Goal: Task Accomplishment & Management: Manage account settings

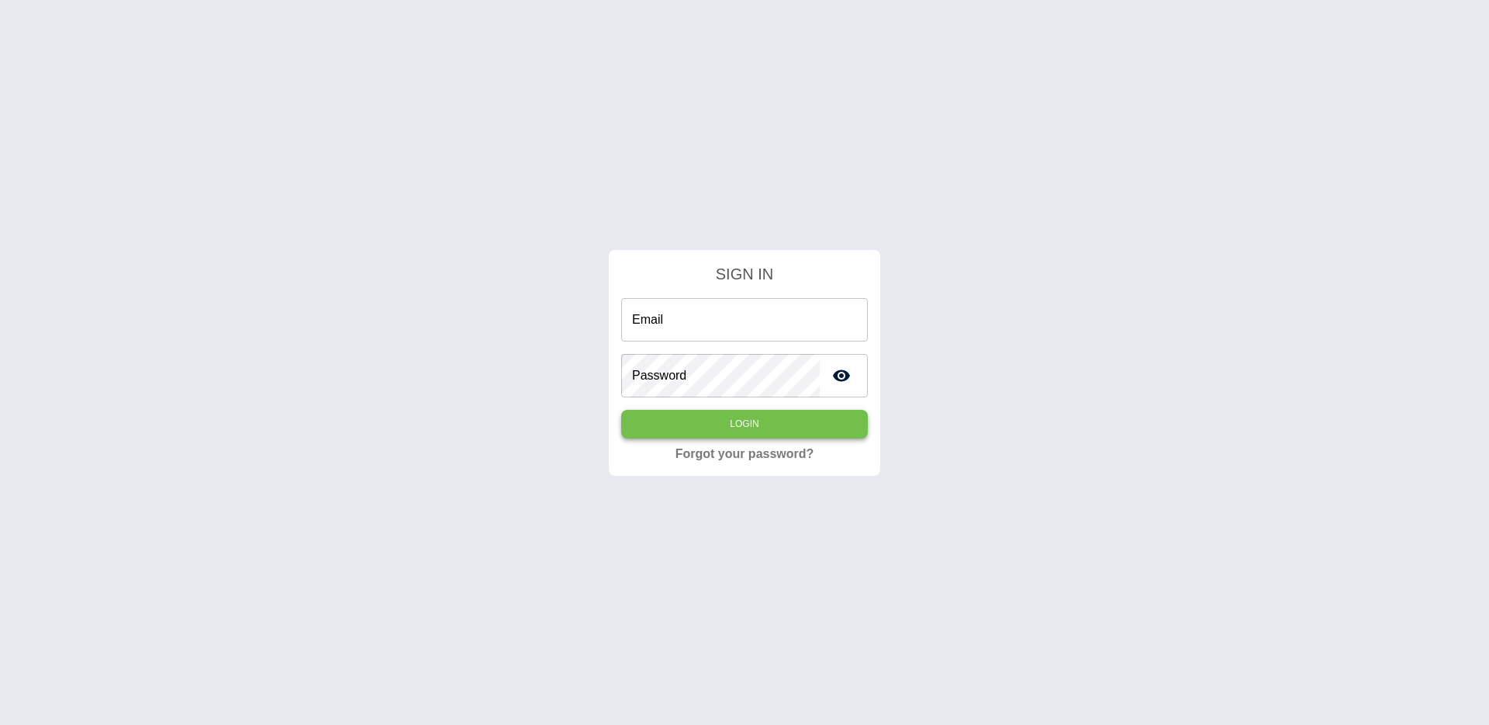
type input "**********"
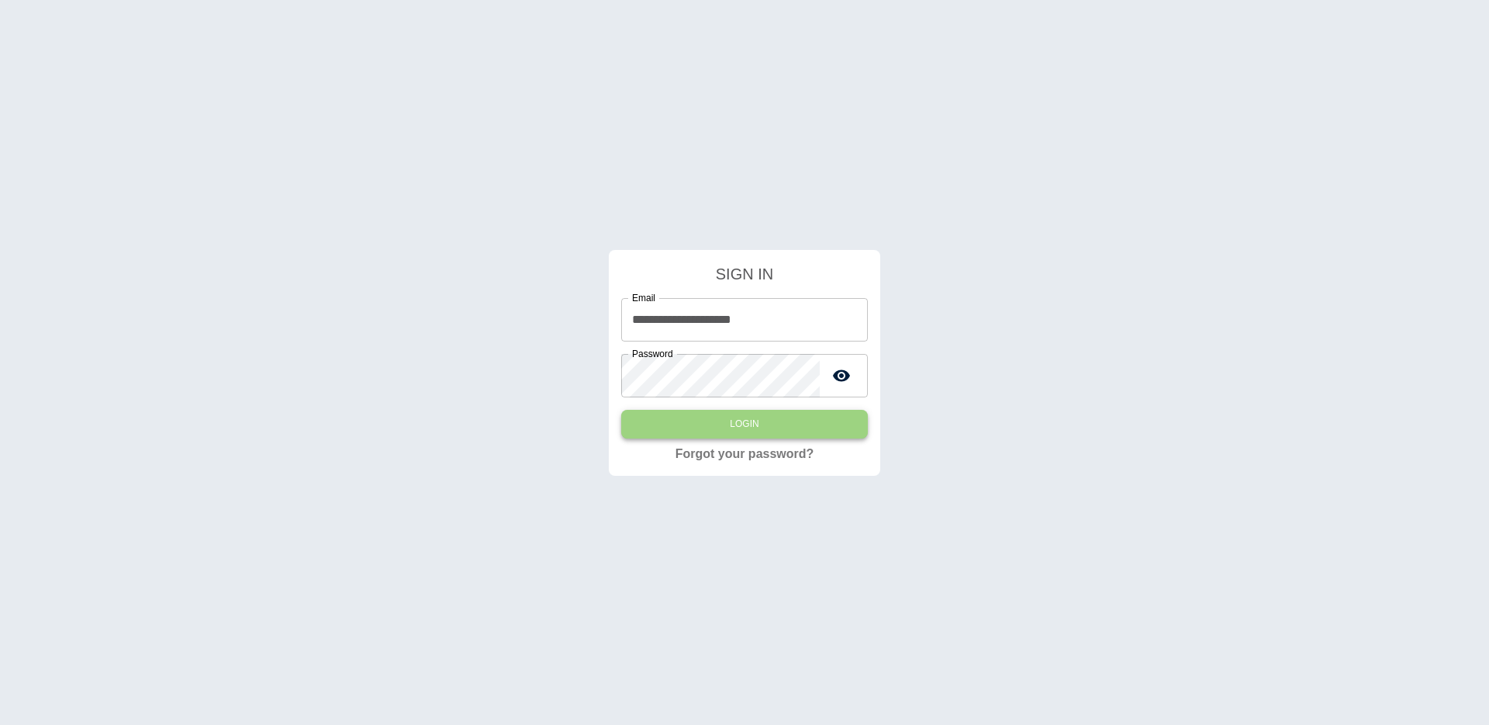
click at [677, 429] on button "Login" at bounding box center [744, 424] width 247 height 29
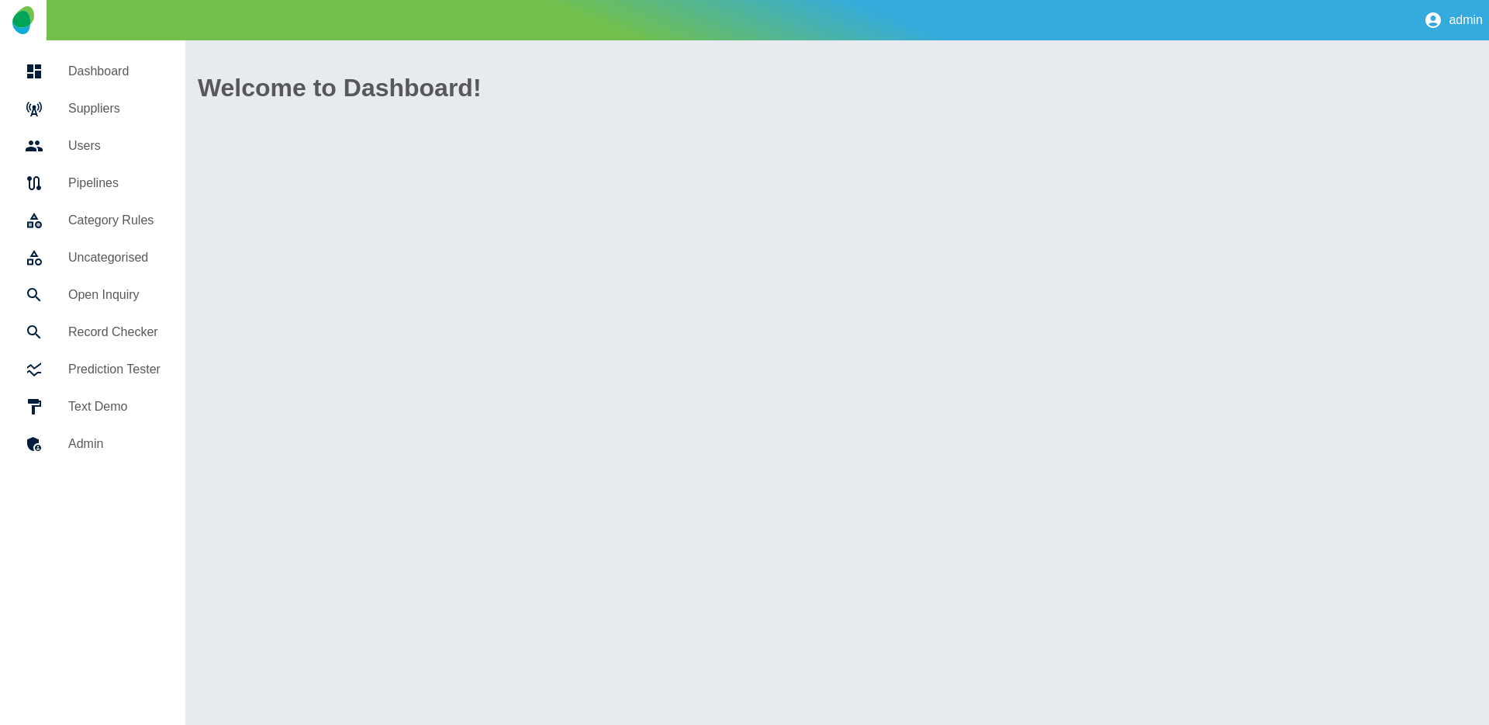
click at [107, 118] on link "Suppliers" at bounding box center [92, 108] width 161 height 37
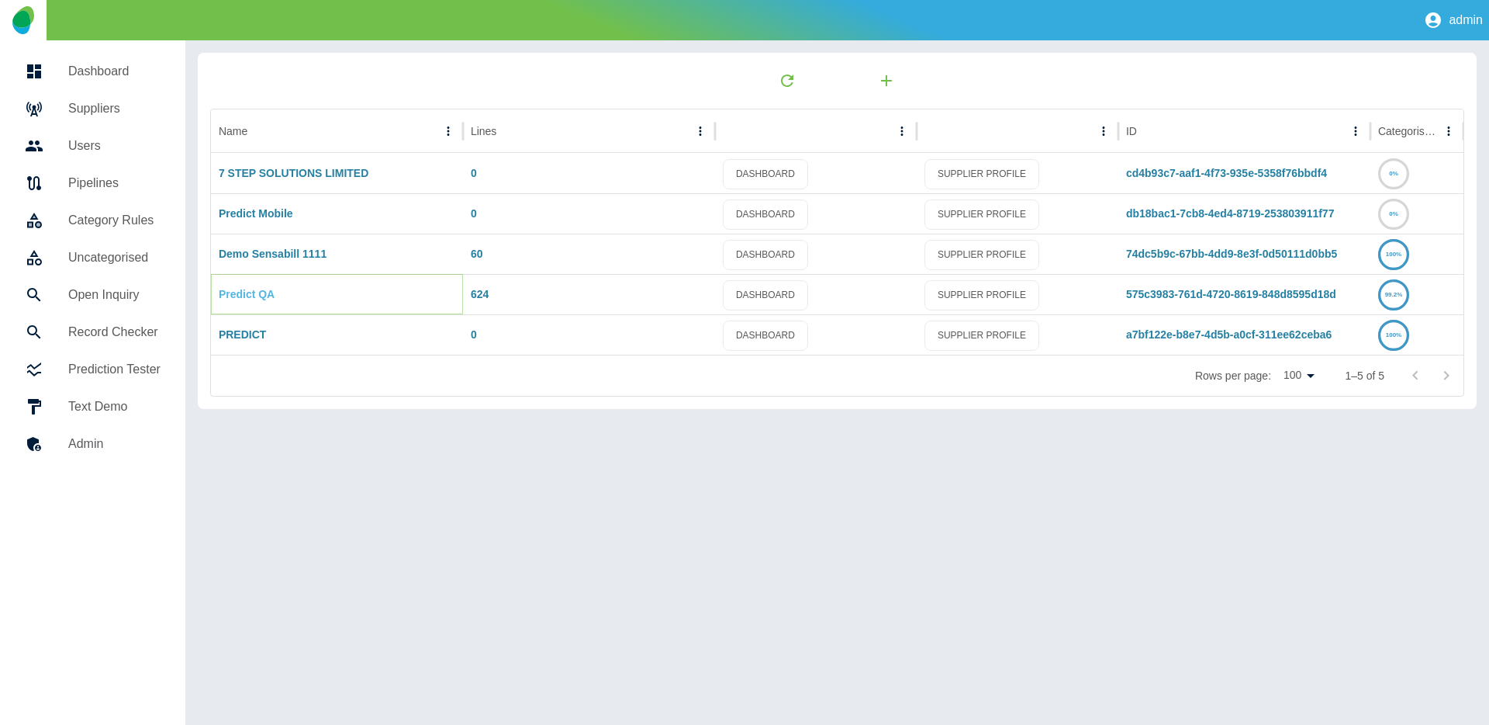
click at [261, 296] on link "Predict QA" at bounding box center [247, 294] width 56 height 12
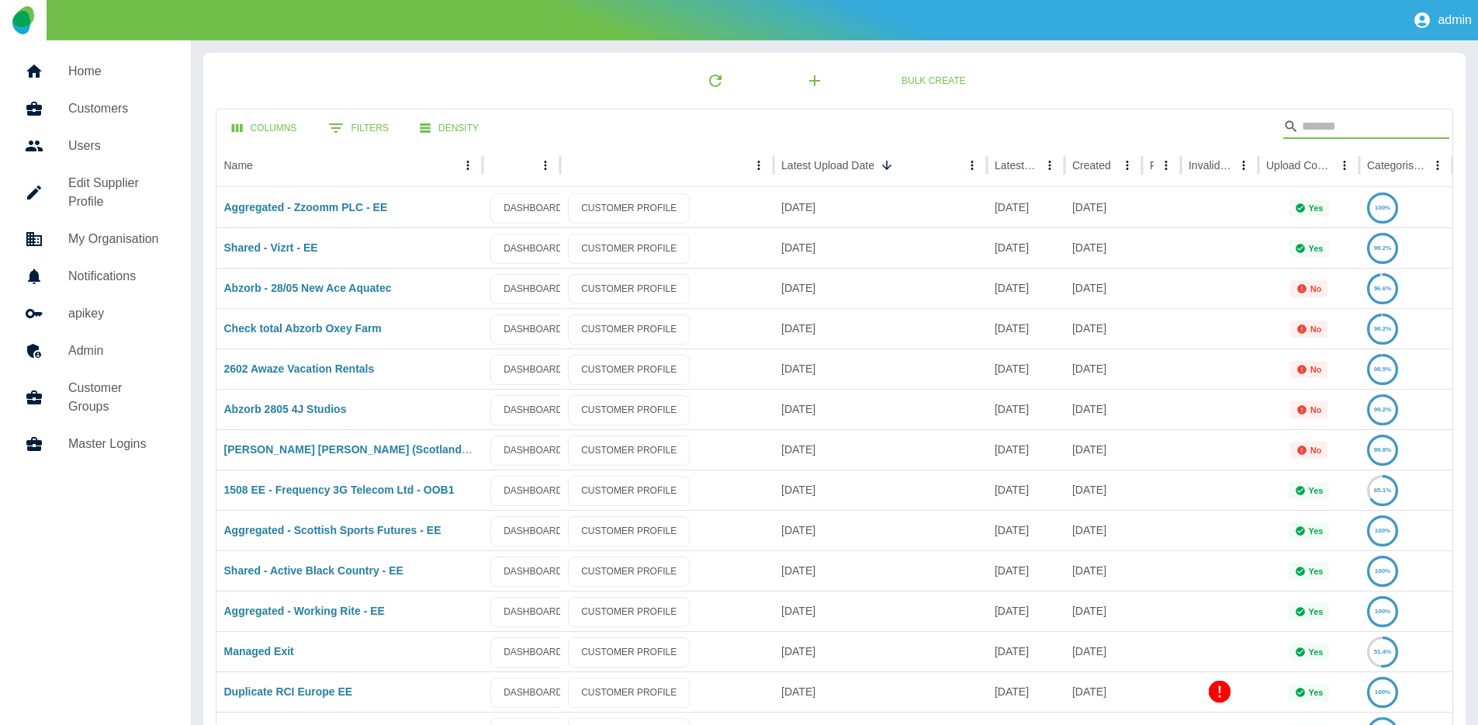
click at [1312, 133] on input "Search" at bounding box center [1364, 126] width 124 height 25
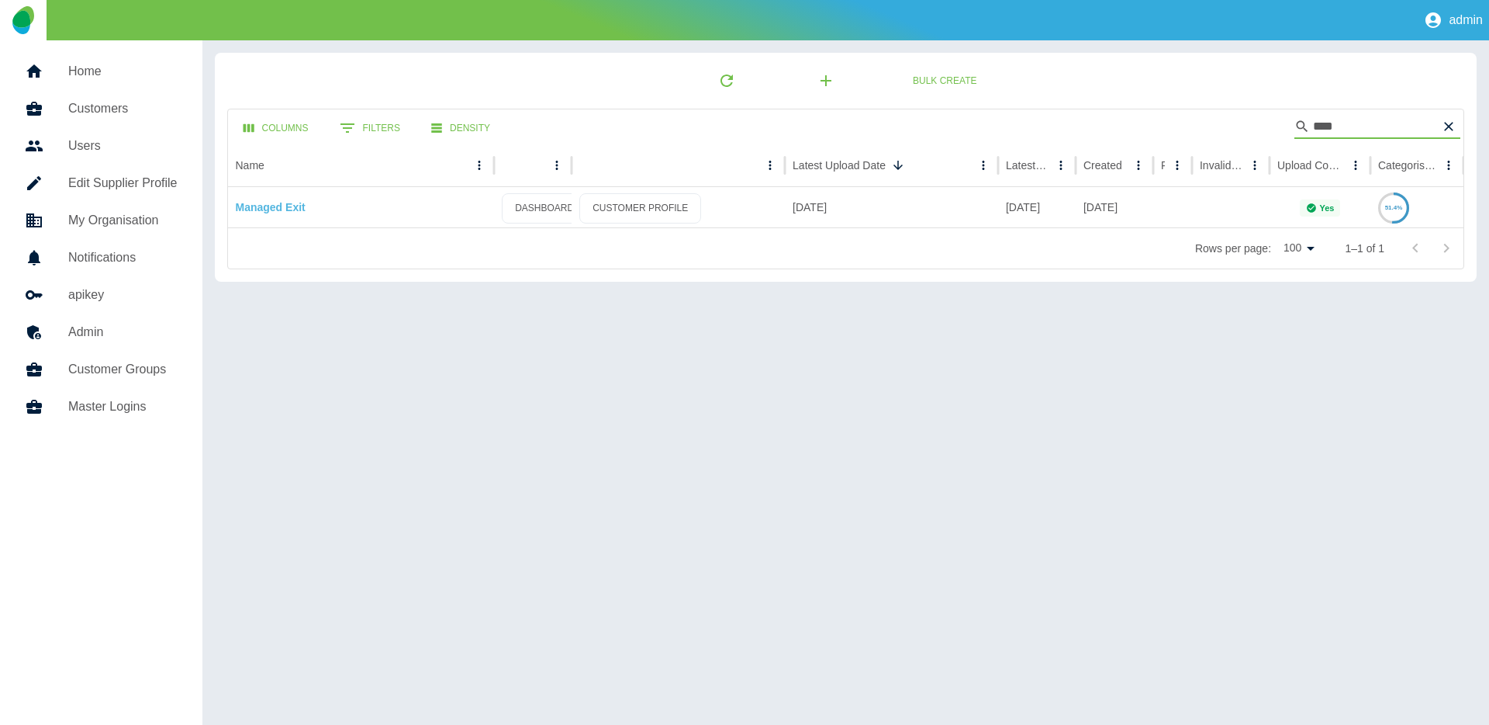
type input "****"
click at [284, 206] on link "Managed Exit" at bounding box center [271, 207] width 70 height 12
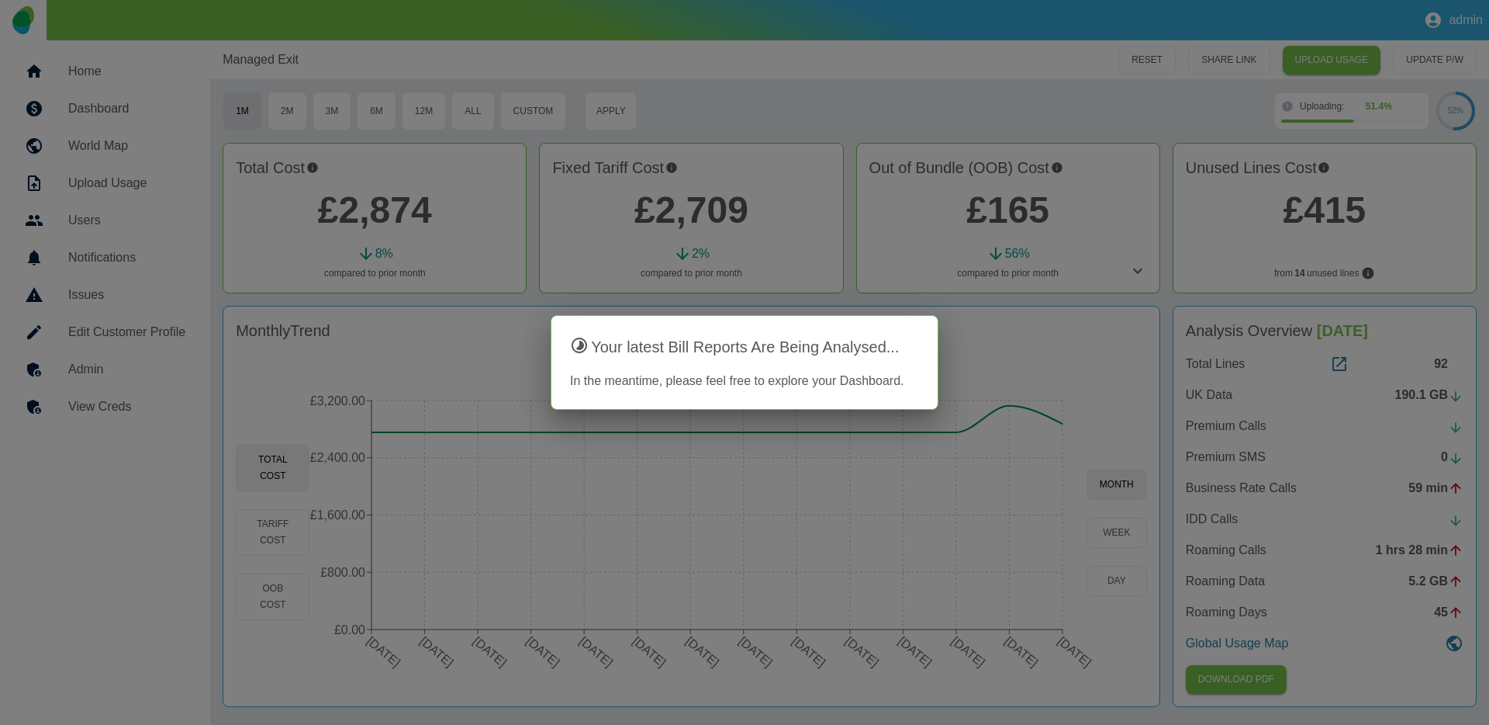
click at [201, 267] on div at bounding box center [744, 362] width 1489 height 725
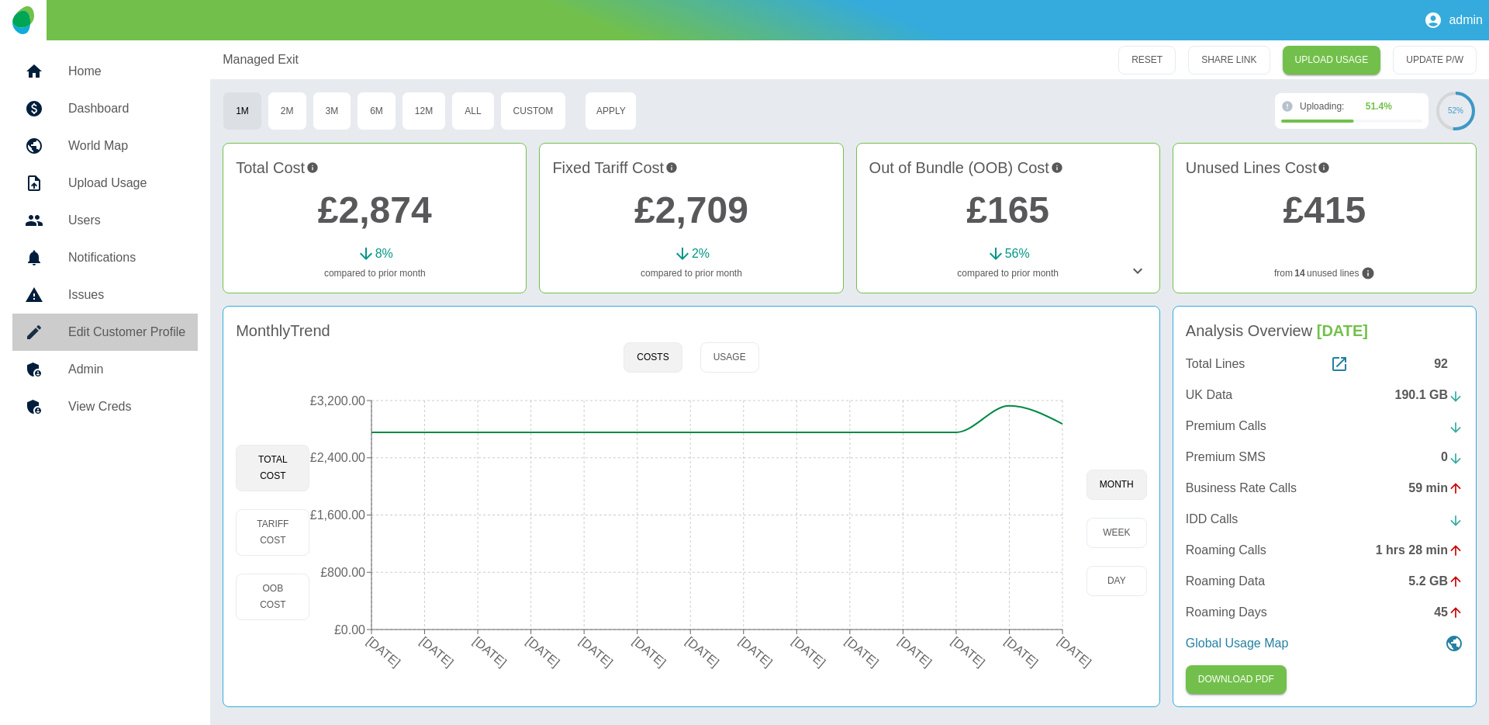
click at [163, 327] on h5 "Edit Customer Profile" at bounding box center [126, 332] width 117 height 19
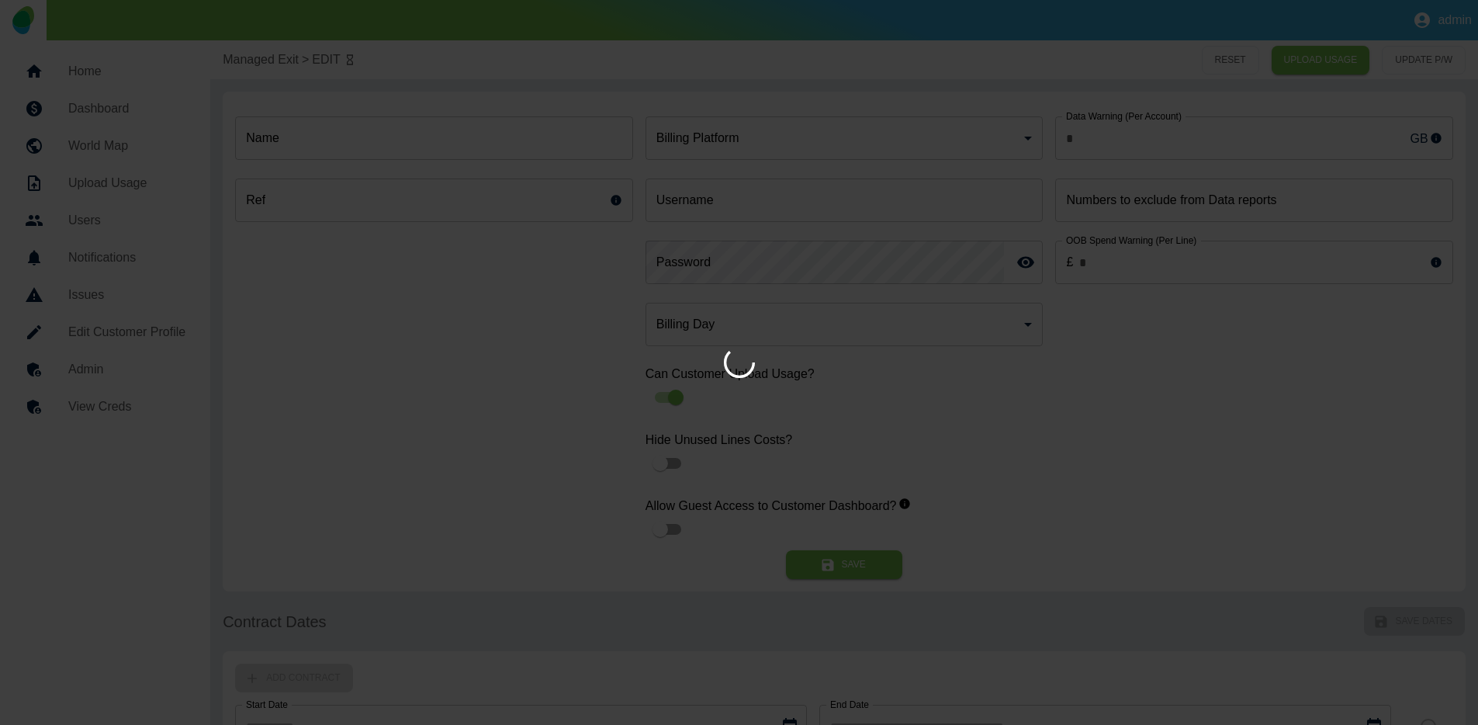
type input "**********"
type input "*"
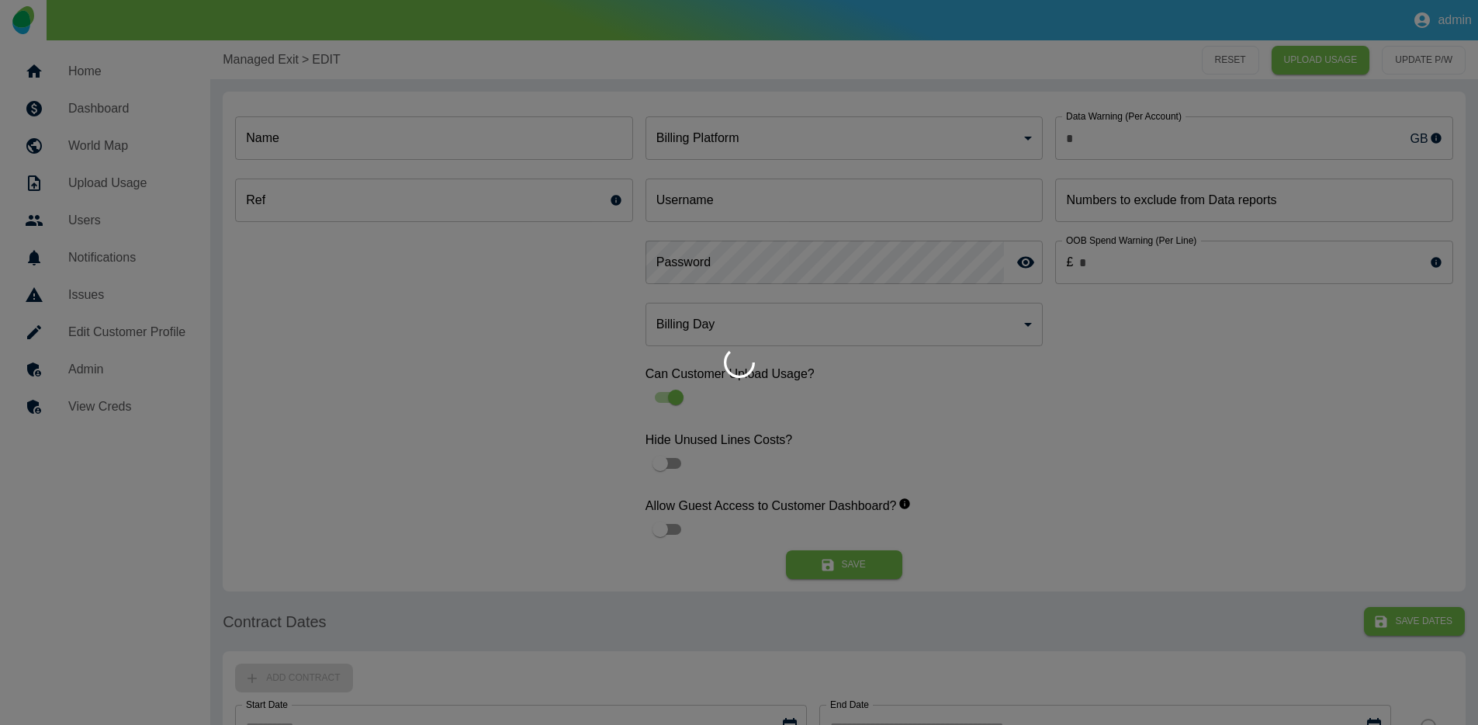
type input "**********"
type input "*"
type input "*********"
type input "*"
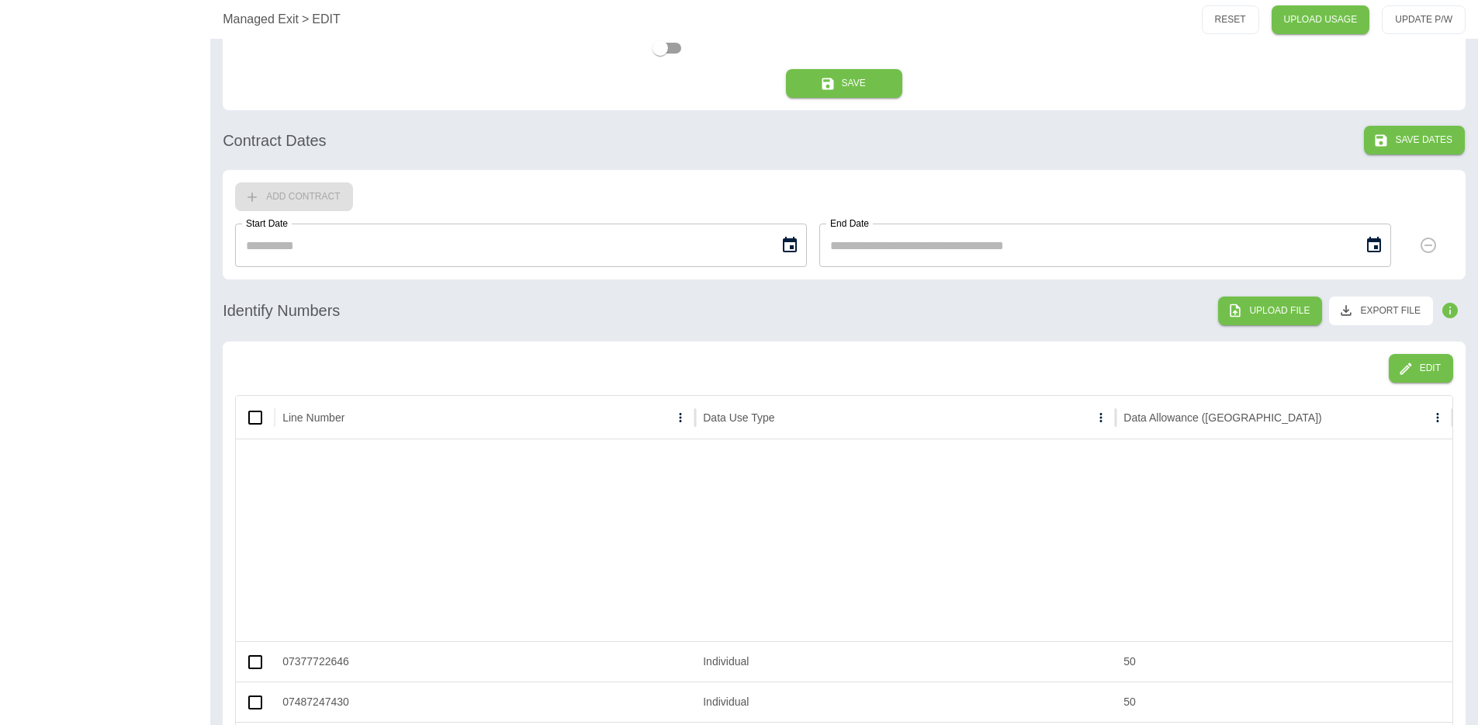
scroll to position [822, 0]
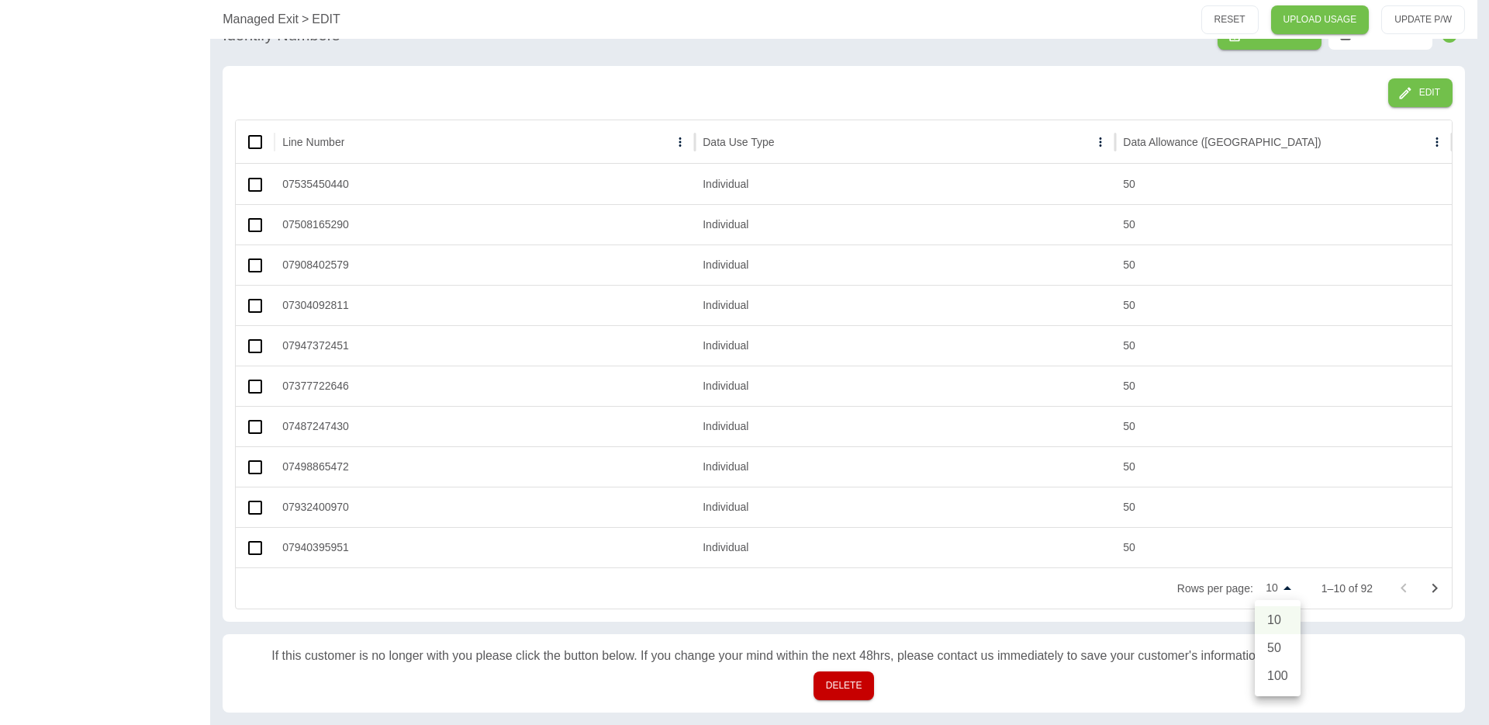
click at [1286, 669] on li "100" at bounding box center [1278, 676] width 46 height 28
type input "***"
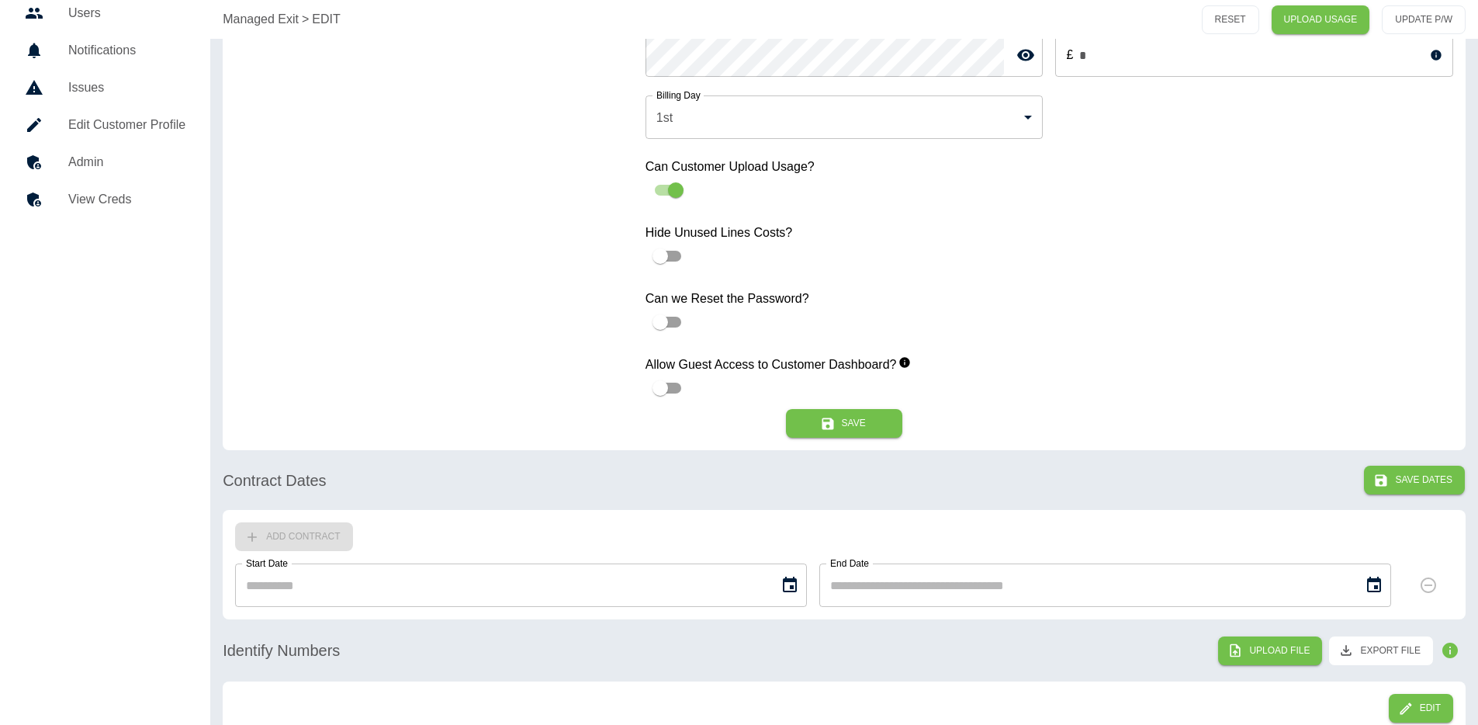
scroll to position [0, 0]
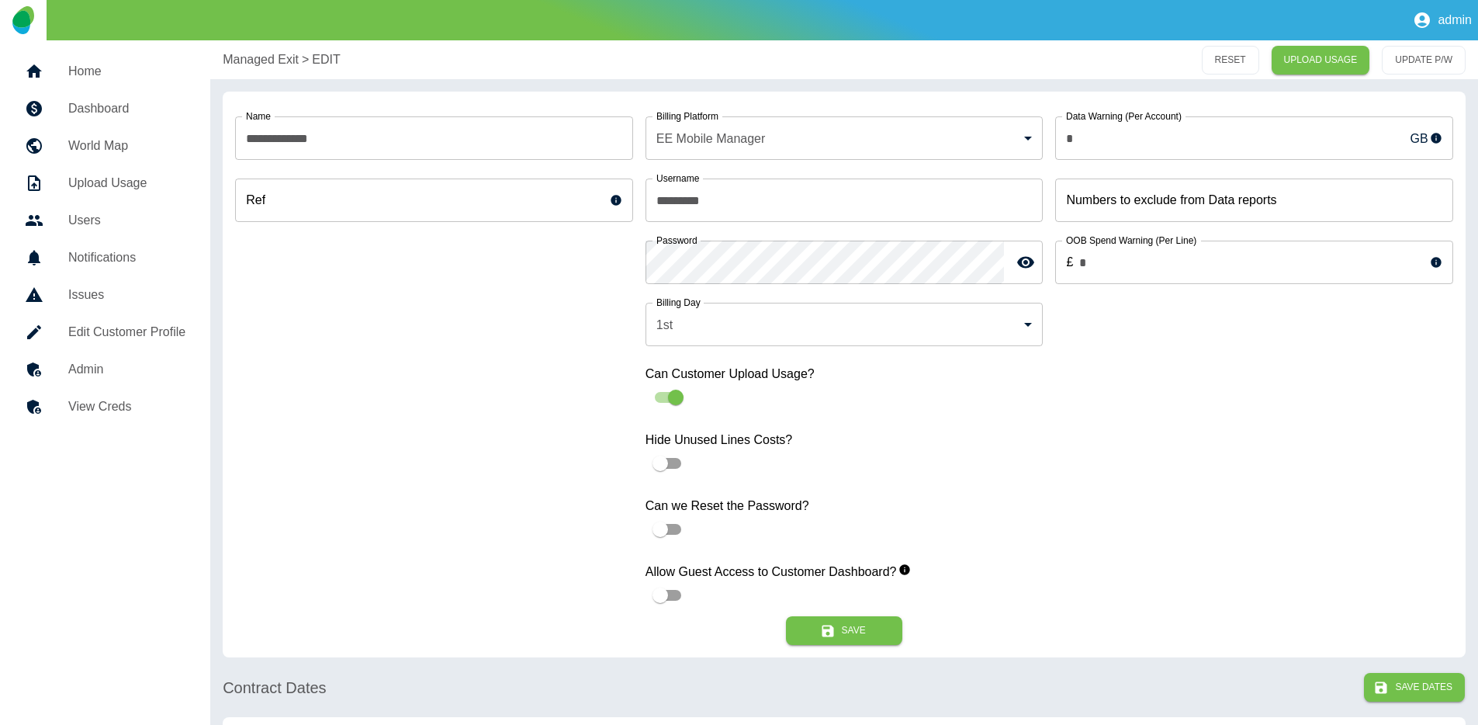
click at [88, 393] on link "View Creds" at bounding box center [104, 406] width 185 height 37
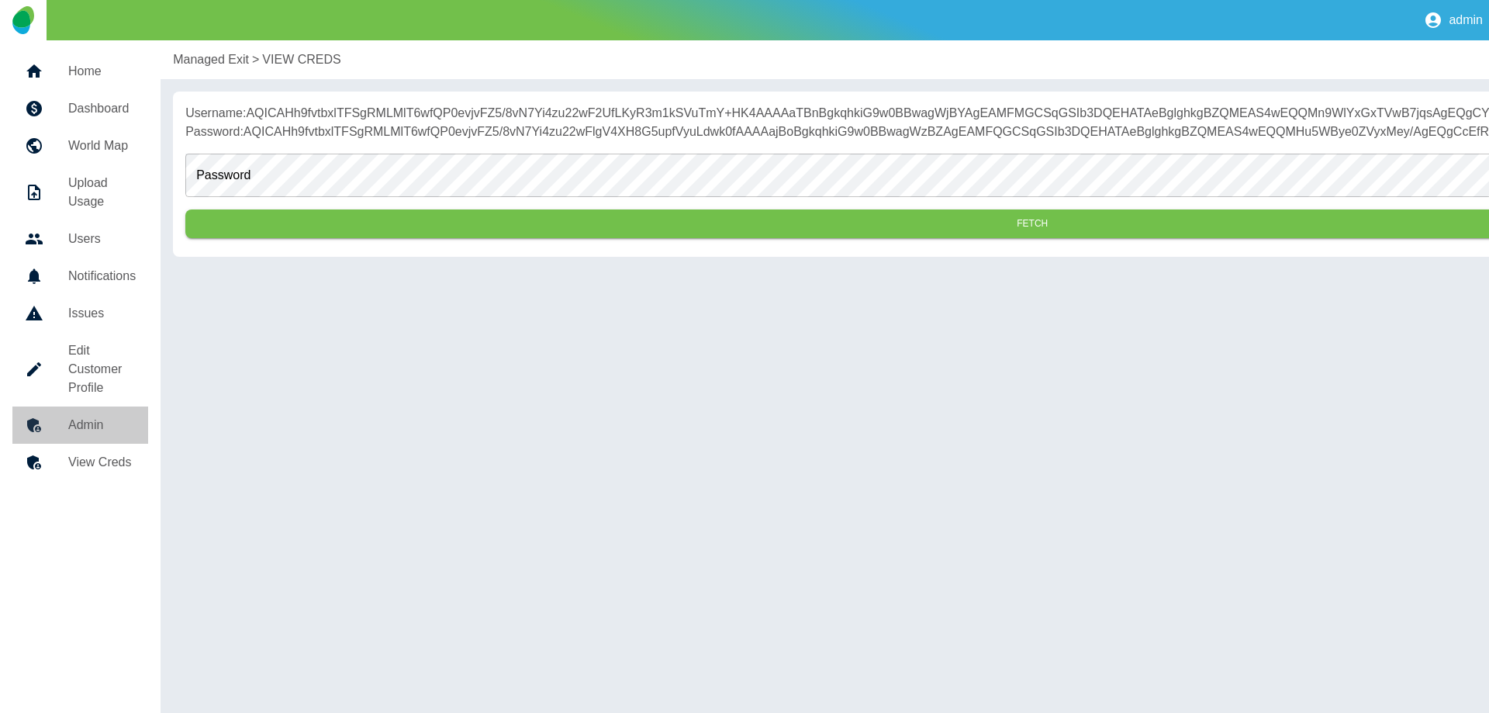
click at [93, 417] on h5 "Admin" at bounding box center [101, 425] width 67 height 19
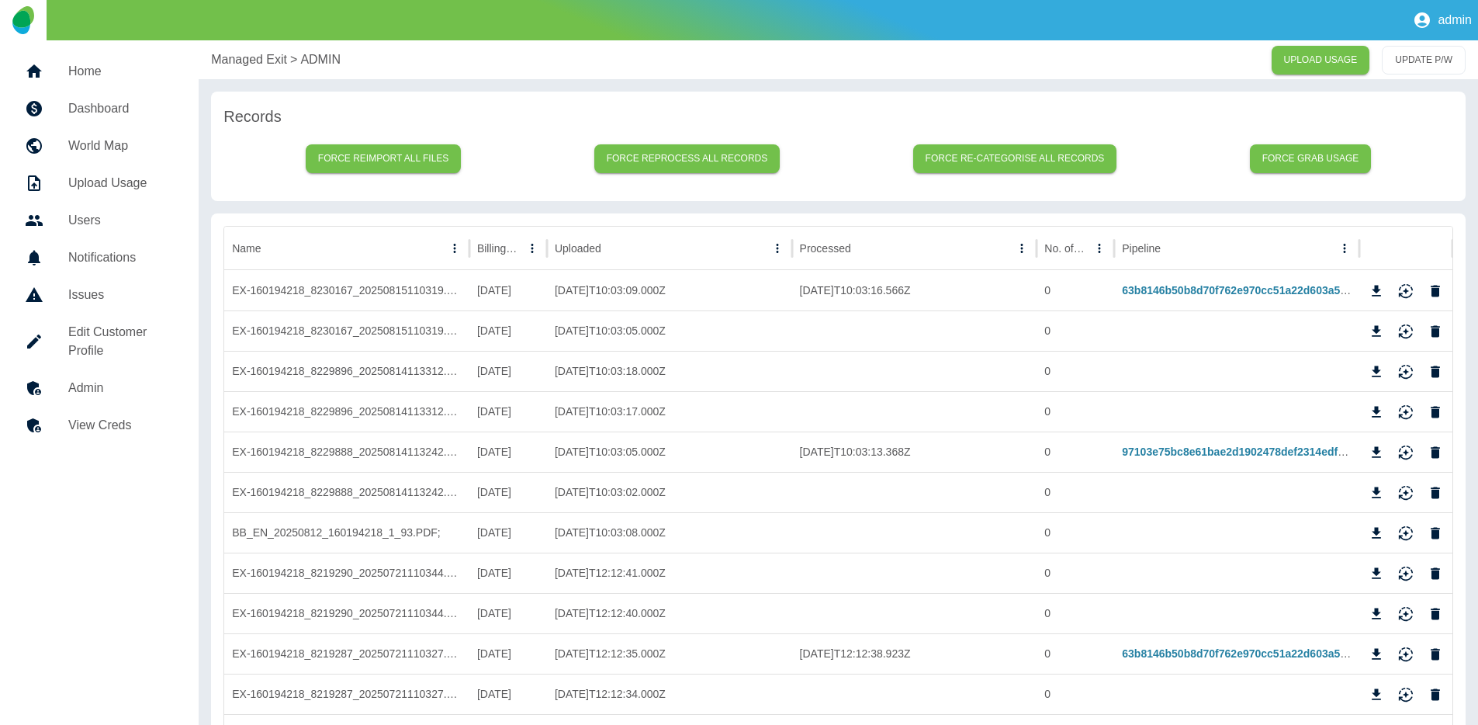
click at [101, 395] on h5 "Admin" at bounding box center [120, 388] width 105 height 19
click at [1331, 161] on button "Force grab usage" at bounding box center [1311, 158] width 122 height 29
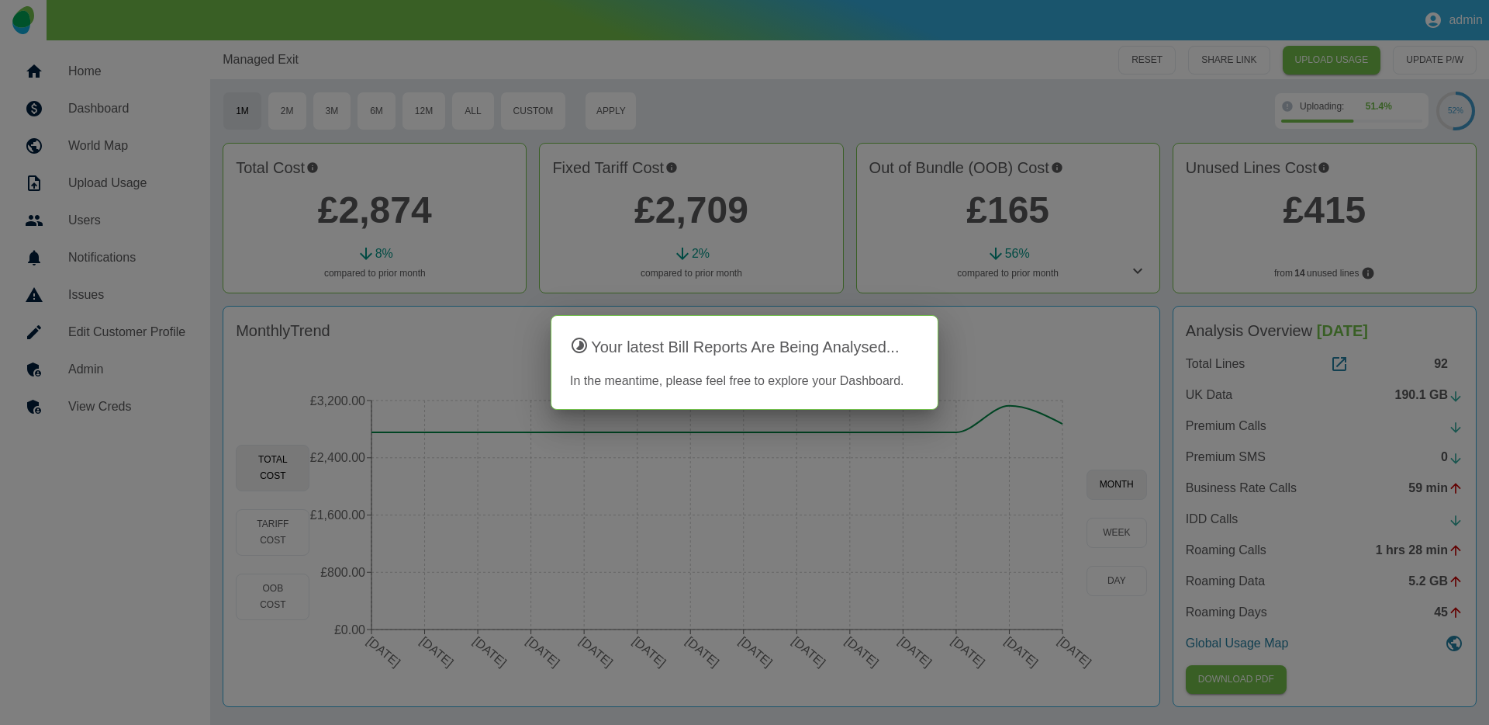
click at [1143, 296] on div at bounding box center [744, 362] width 1489 height 725
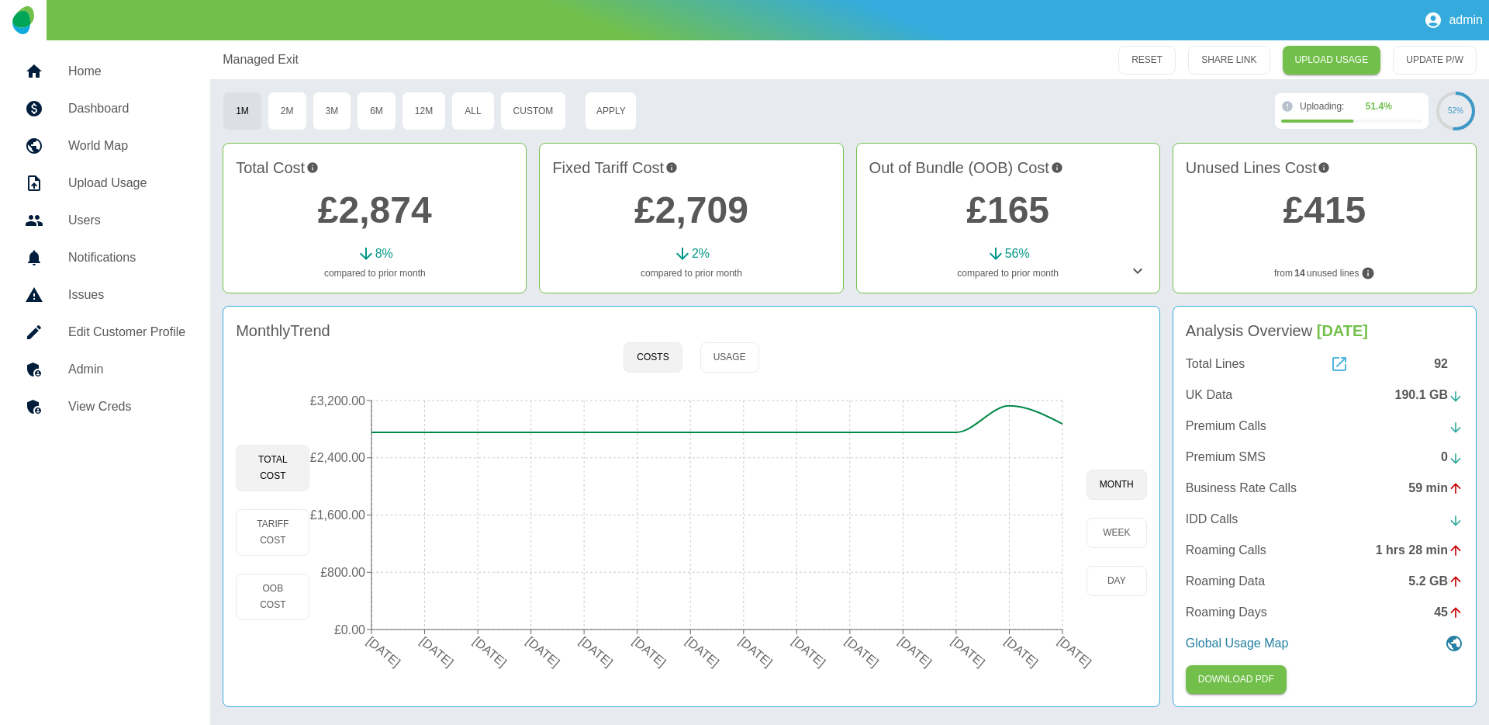
click at [1346, 366] on icon at bounding box center [1340, 364] width 14 height 14
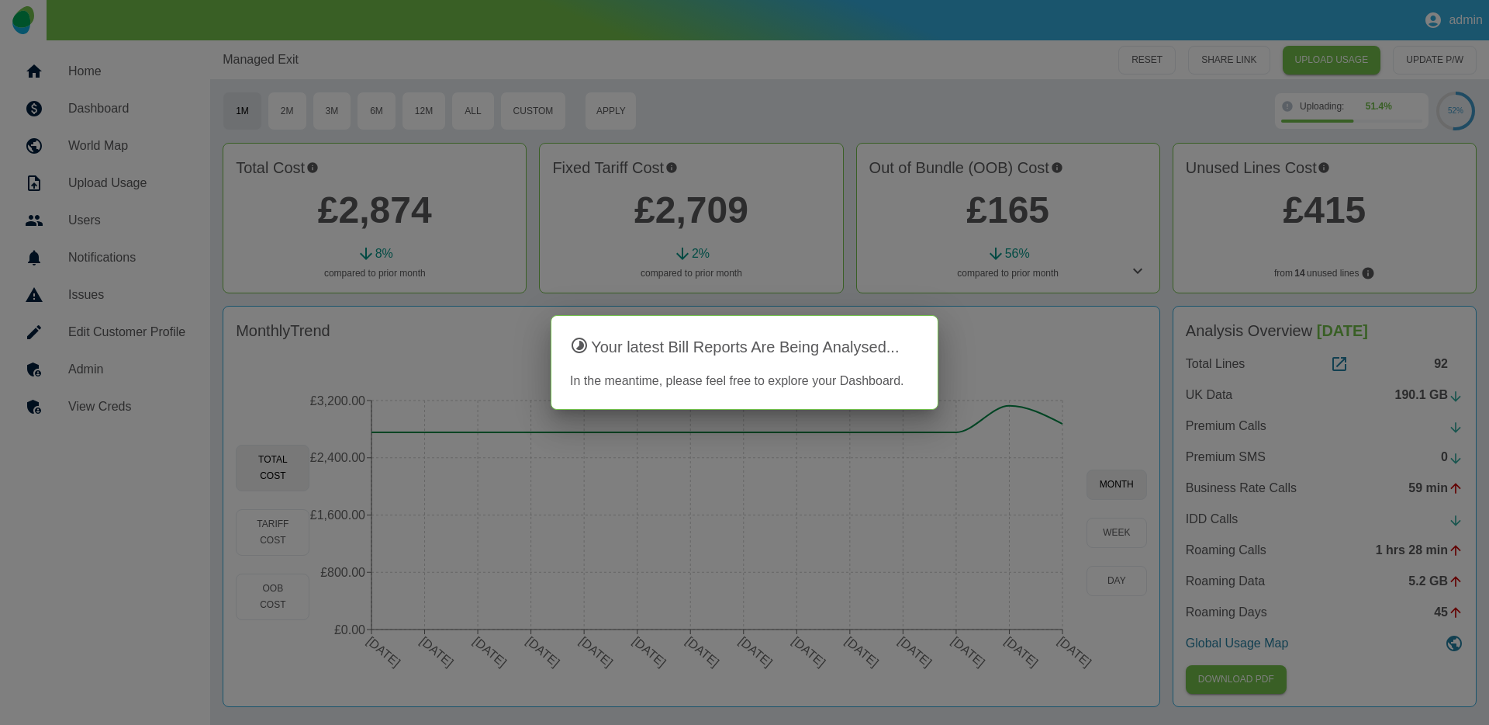
click at [1444, 365] on div at bounding box center [744, 362] width 1489 height 725
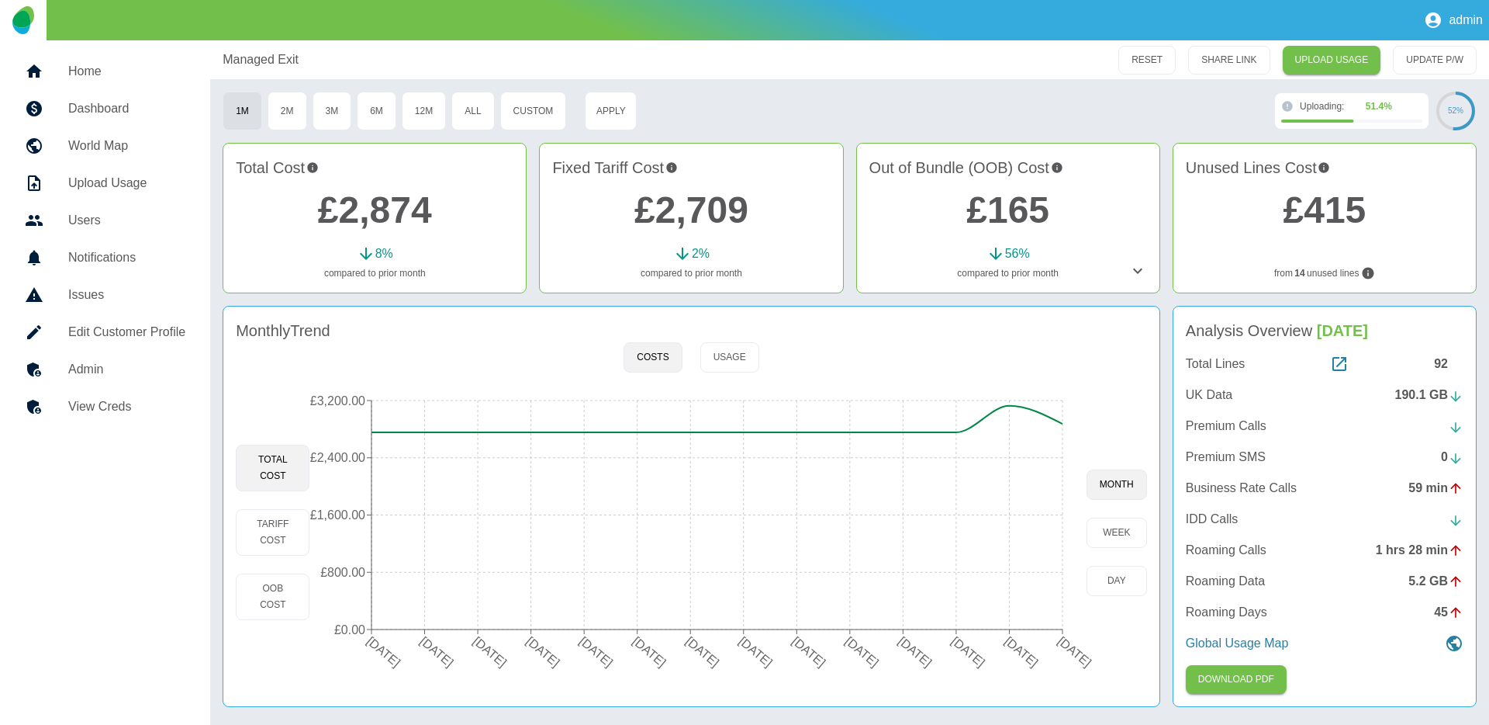
click at [1440, 362] on div "92" at bounding box center [1448, 363] width 29 height 19
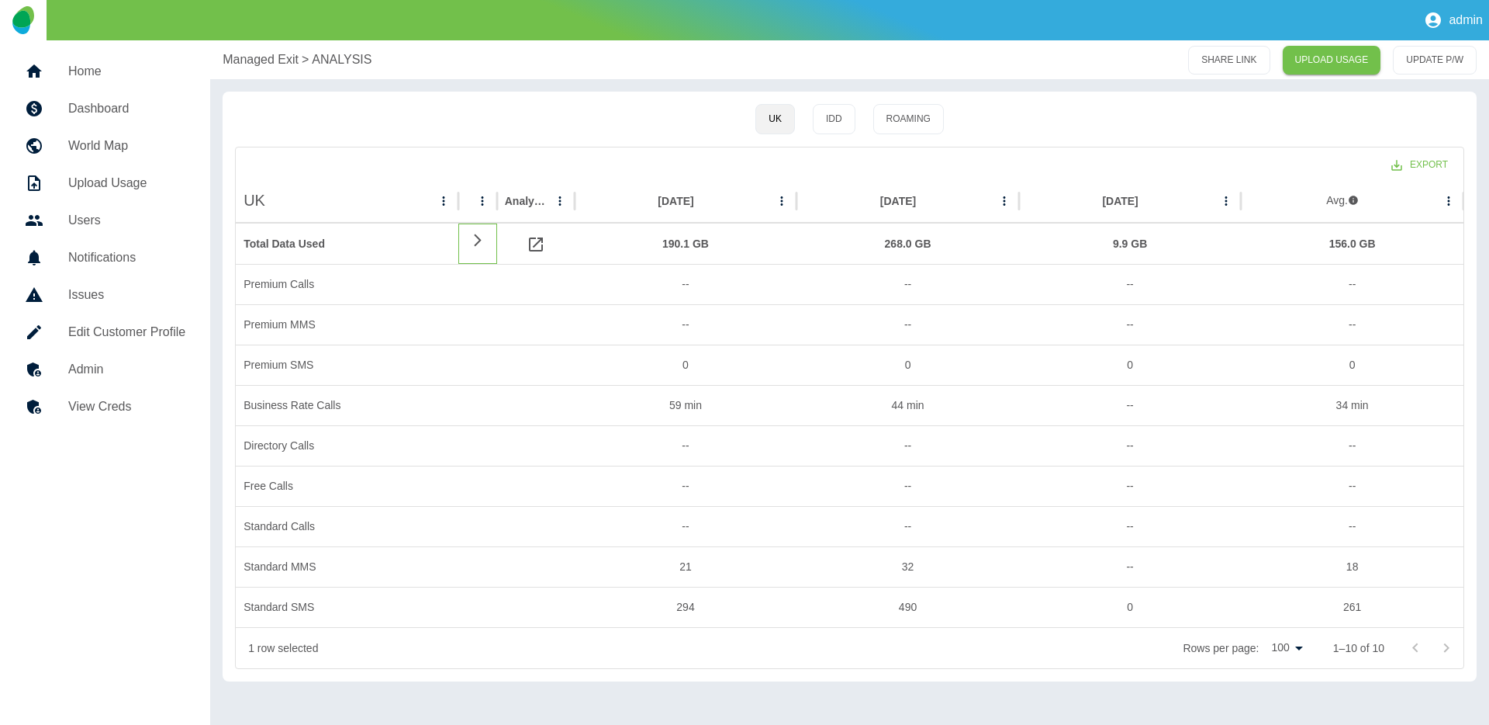
click at [476, 235] on icon at bounding box center [477, 239] width 7 height 12
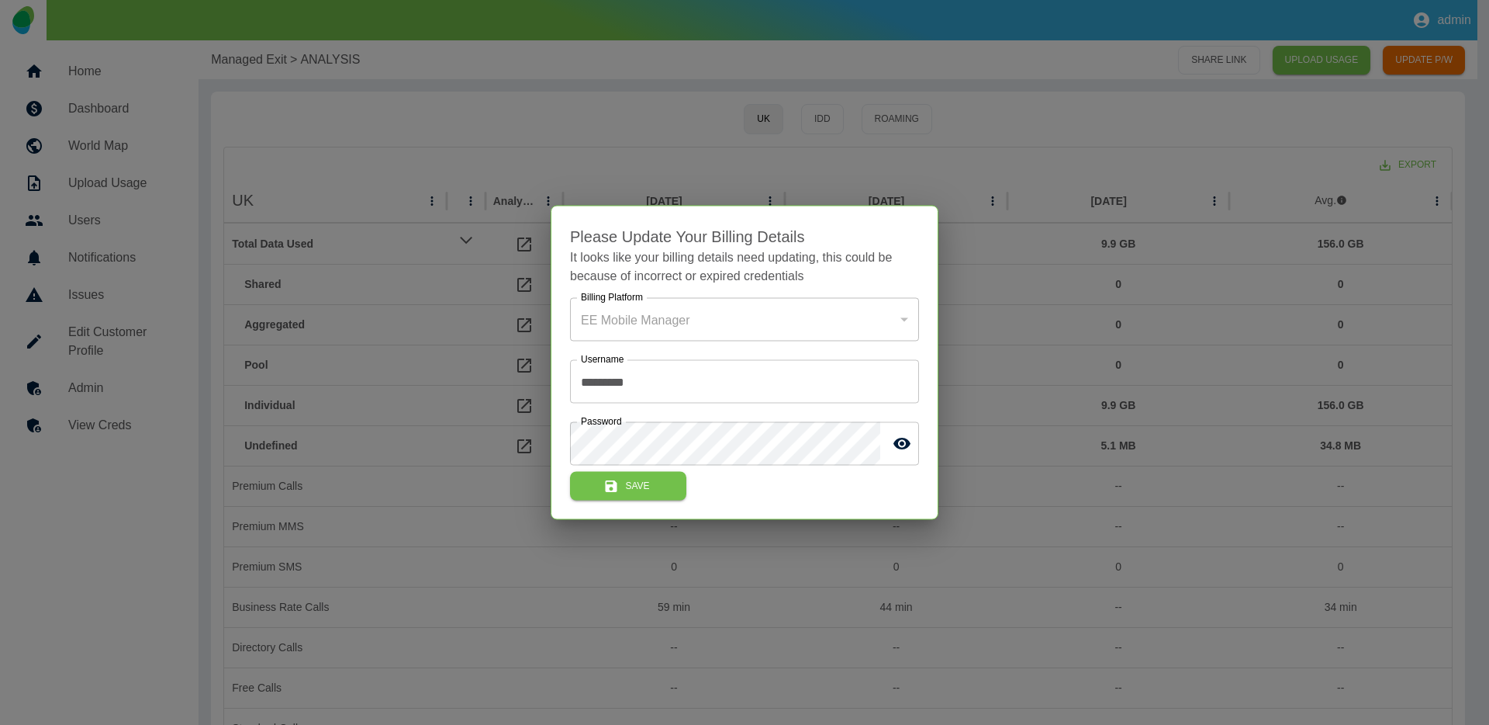
click at [421, 443] on div at bounding box center [744, 362] width 1489 height 725
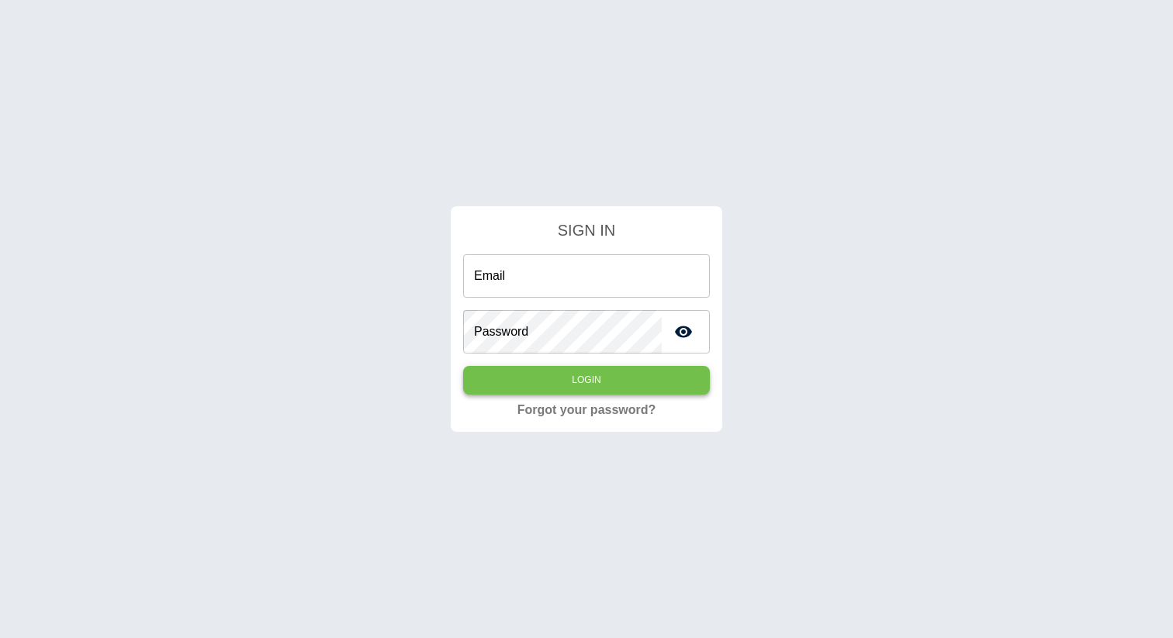
type input "**********"
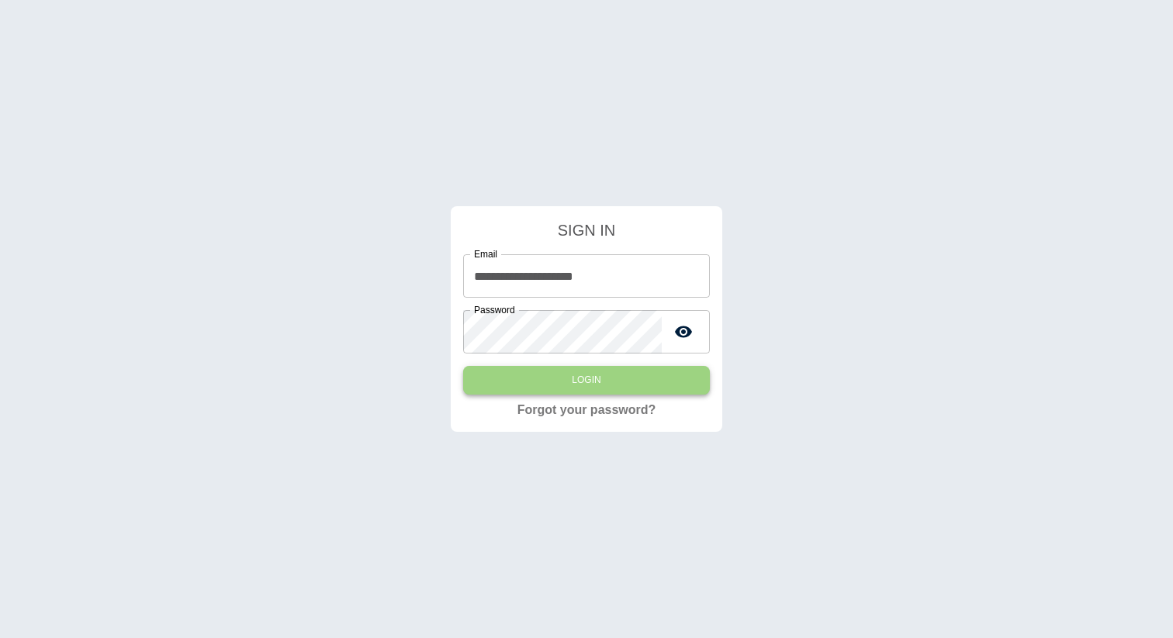
click at [585, 366] on button "Login" at bounding box center [586, 380] width 247 height 29
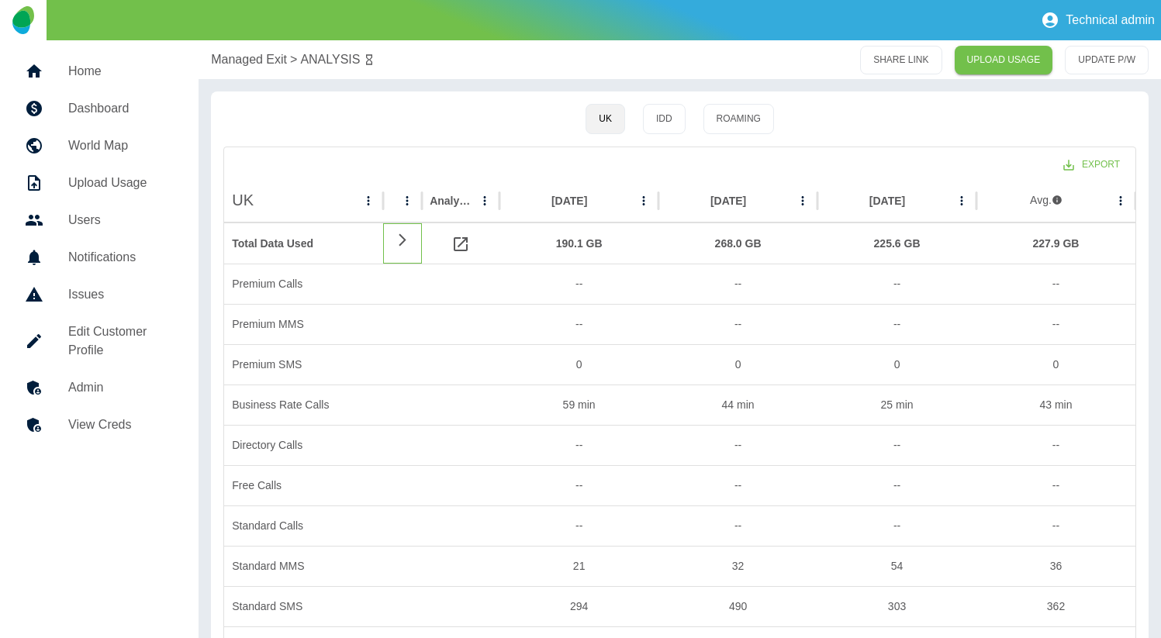
click at [407, 240] on icon at bounding box center [402, 240] width 19 height 15
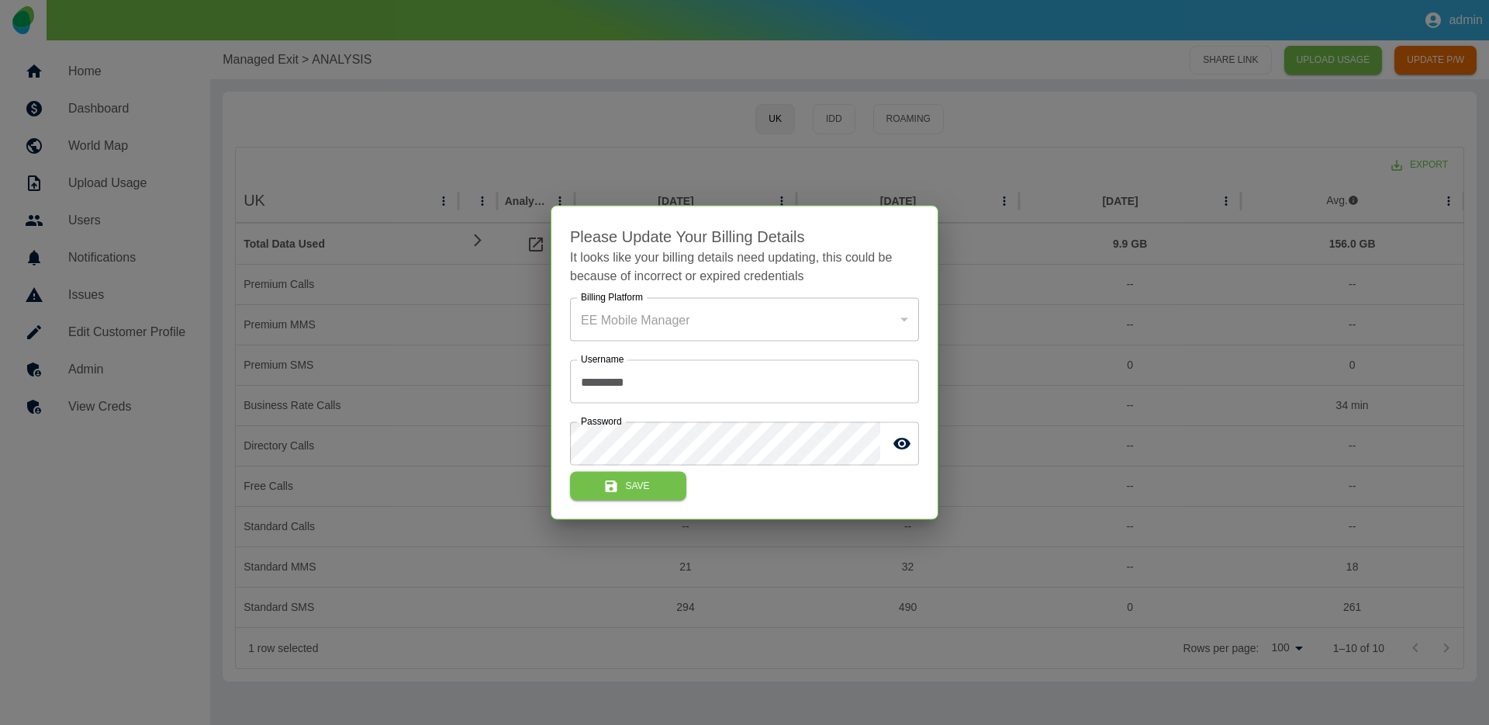
click at [413, 25] on div at bounding box center [744, 362] width 1489 height 725
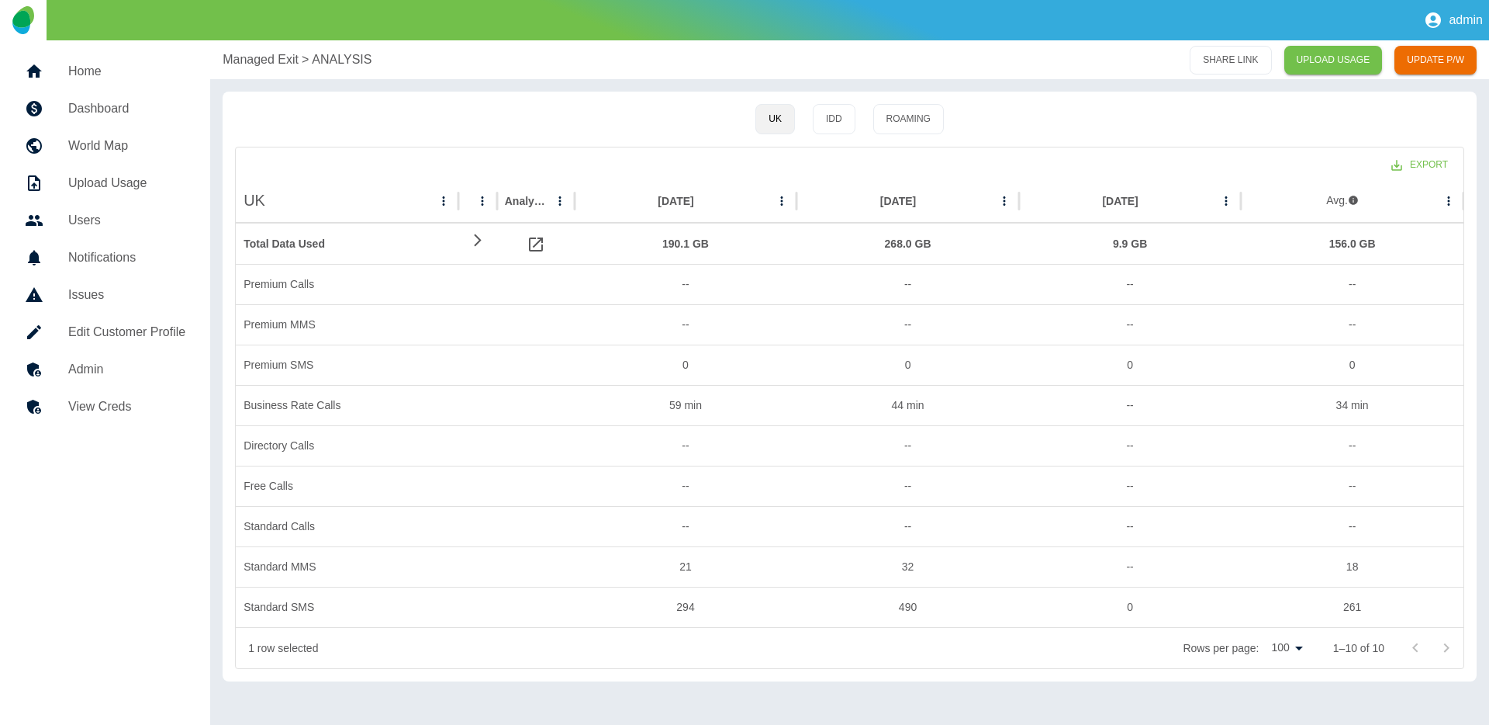
click at [110, 417] on link "View Creds" at bounding box center [104, 406] width 185 height 37
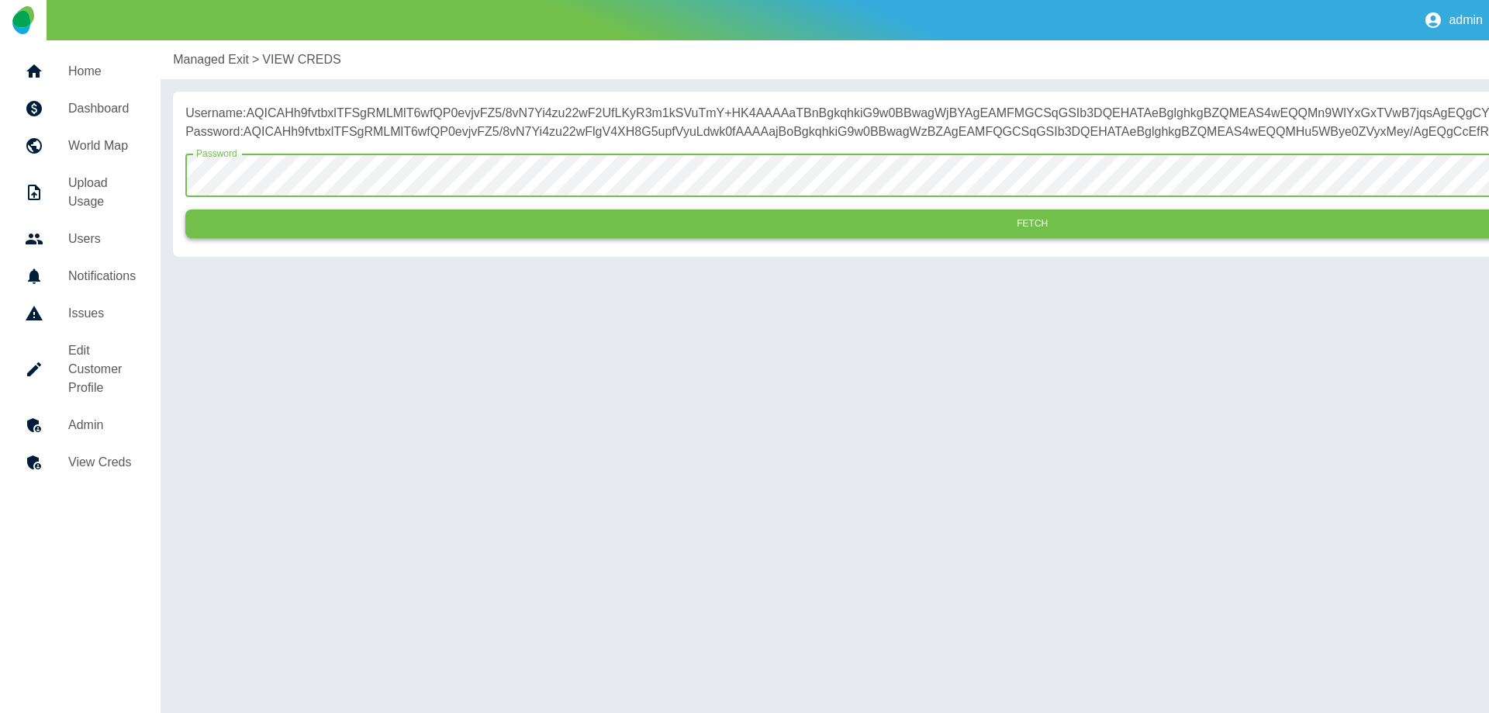
click at [289, 238] on button "Fetch" at bounding box center [1032, 223] width 1694 height 29
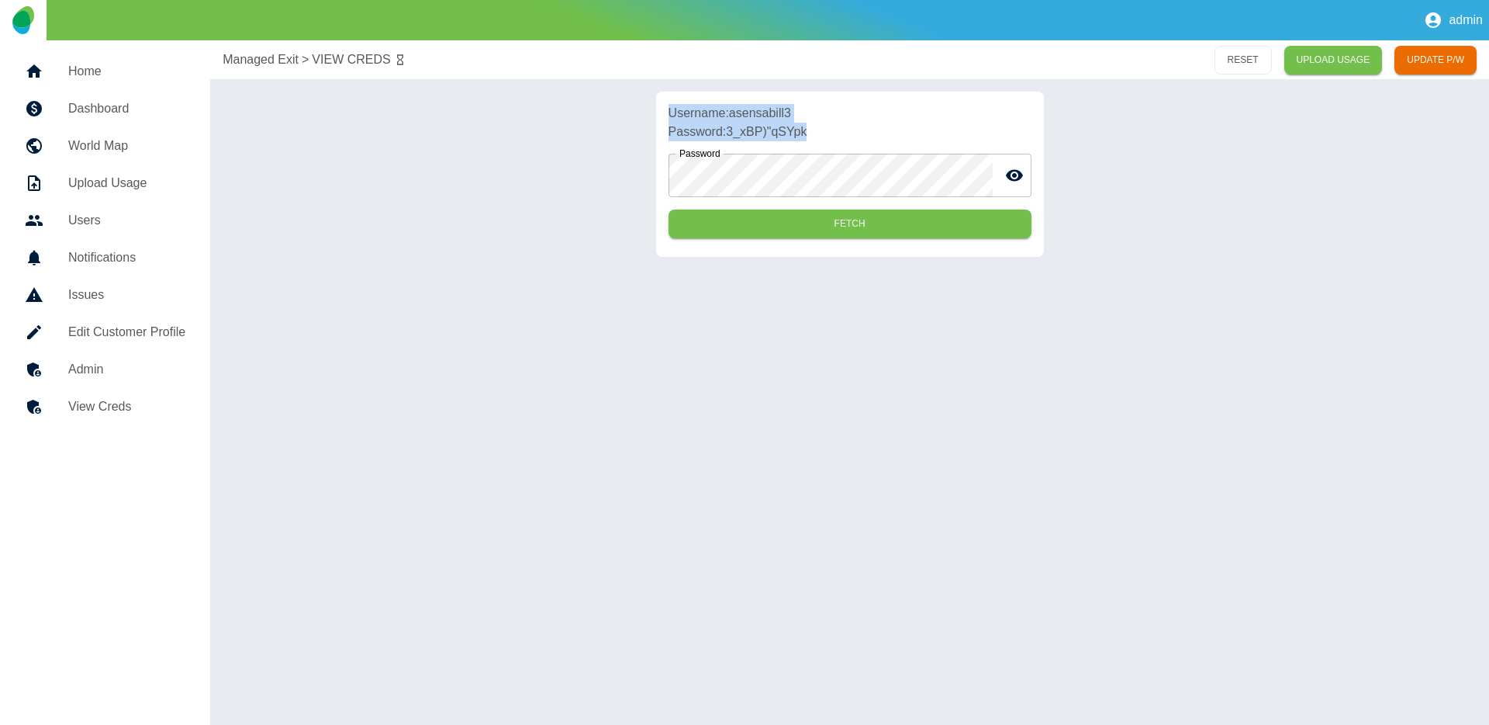
drag, startPoint x: 814, startPoint y: 130, endPoint x: 669, endPoint y: 110, distance: 146.3
click at [669, 110] on div "Username: asensabill3 Password: 3_xBP)"qSYpk Password Password Fetch" at bounding box center [850, 174] width 388 height 165
copy div "Username: asensabill3 Password: 3_xBP)"qSYpk"
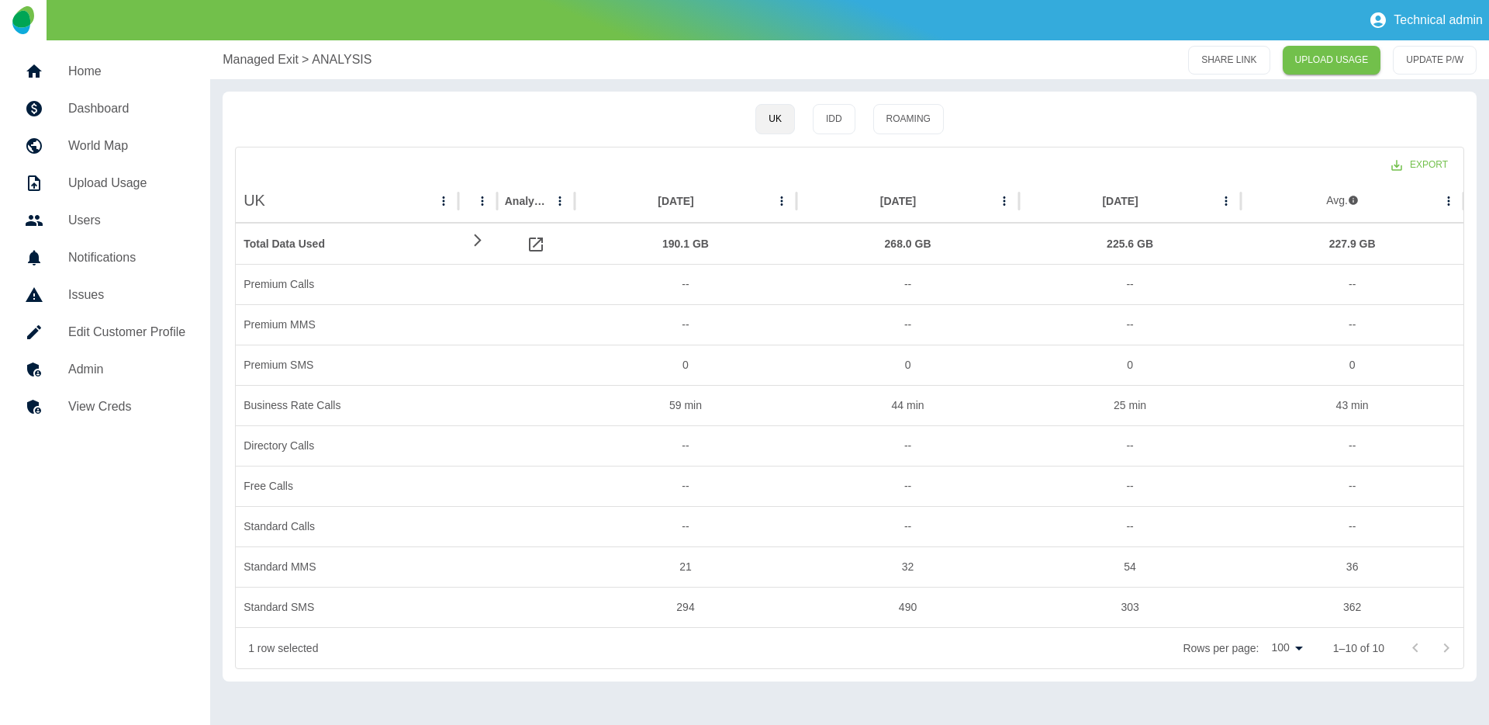
click at [116, 104] on h5 "Dashboard" at bounding box center [126, 108] width 117 height 19
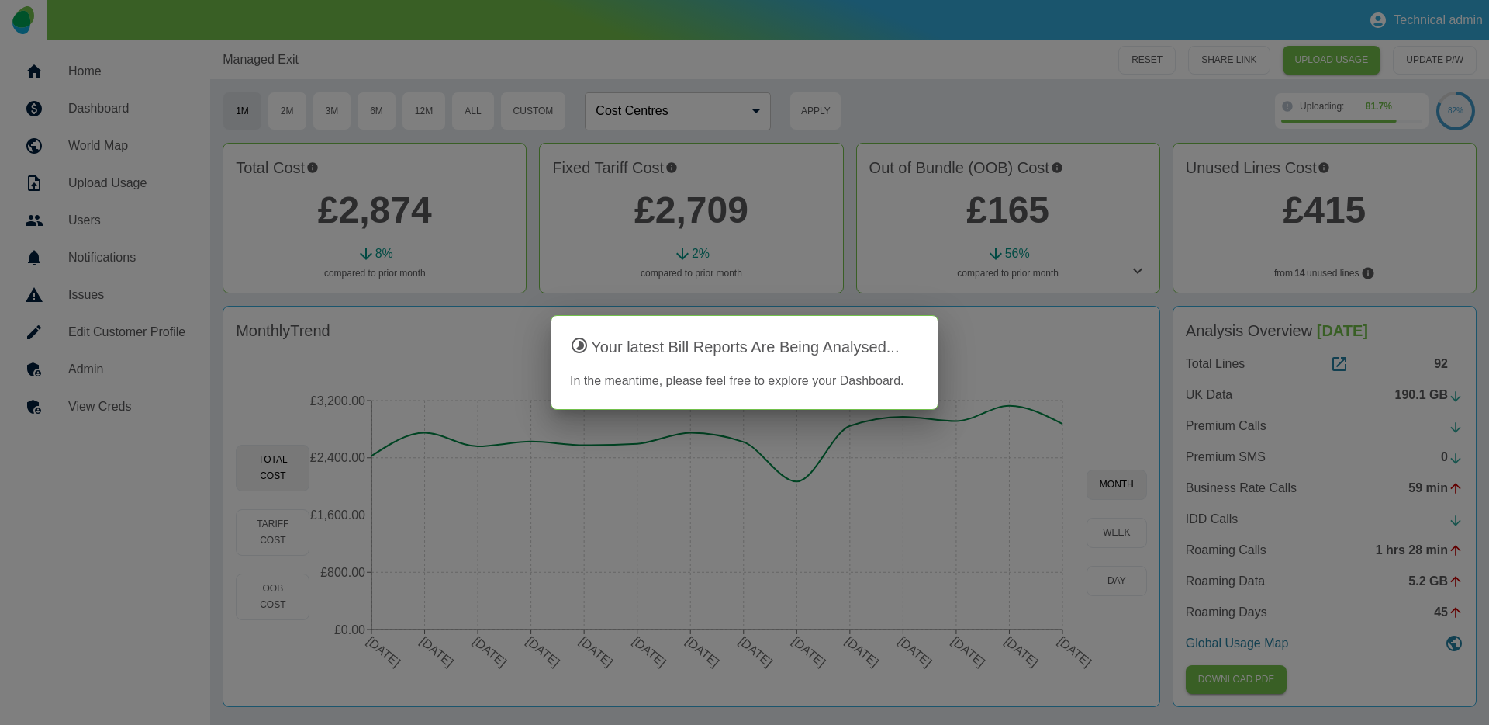
click at [131, 409] on div at bounding box center [744, 362] width 1489 height 725
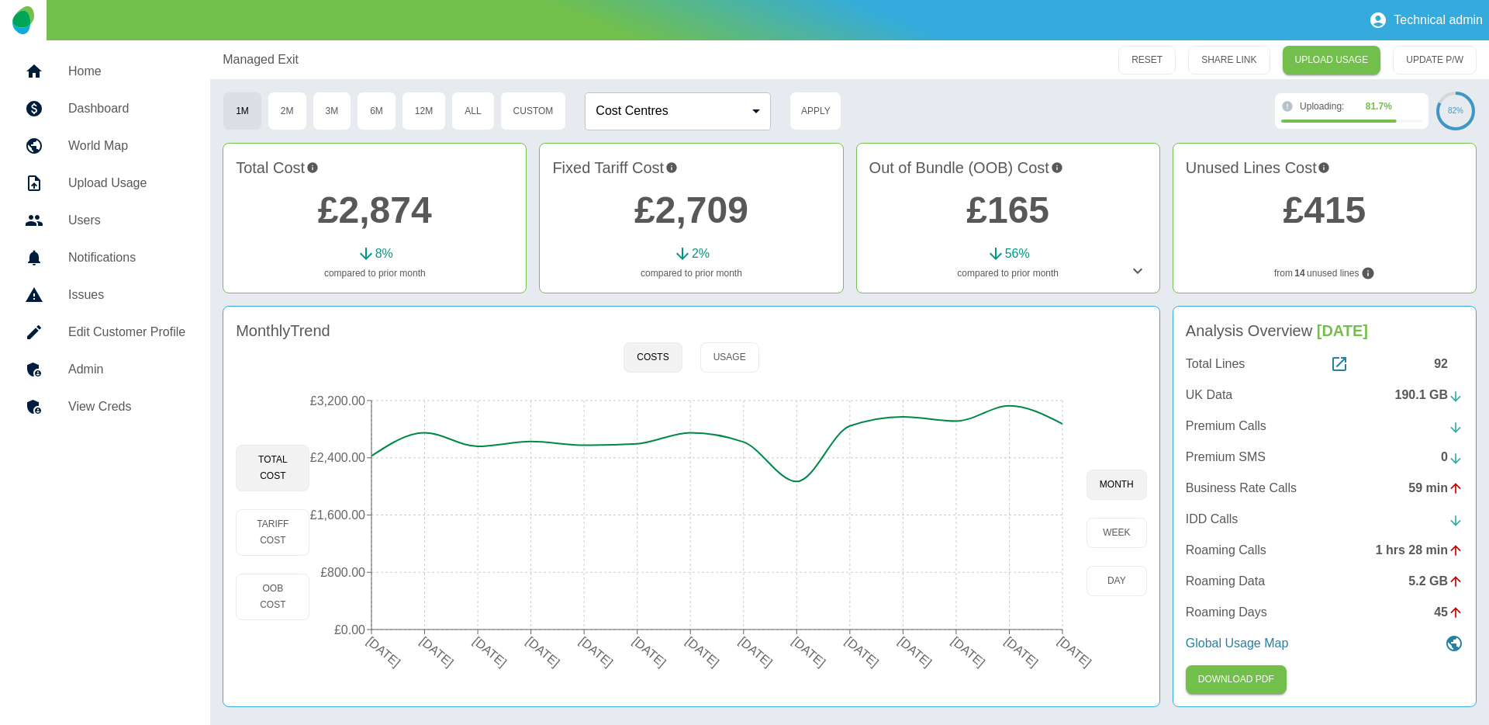
click at [94, 401] on h5 "View Creds" at bounding box center [126, 406] width 117 height 19
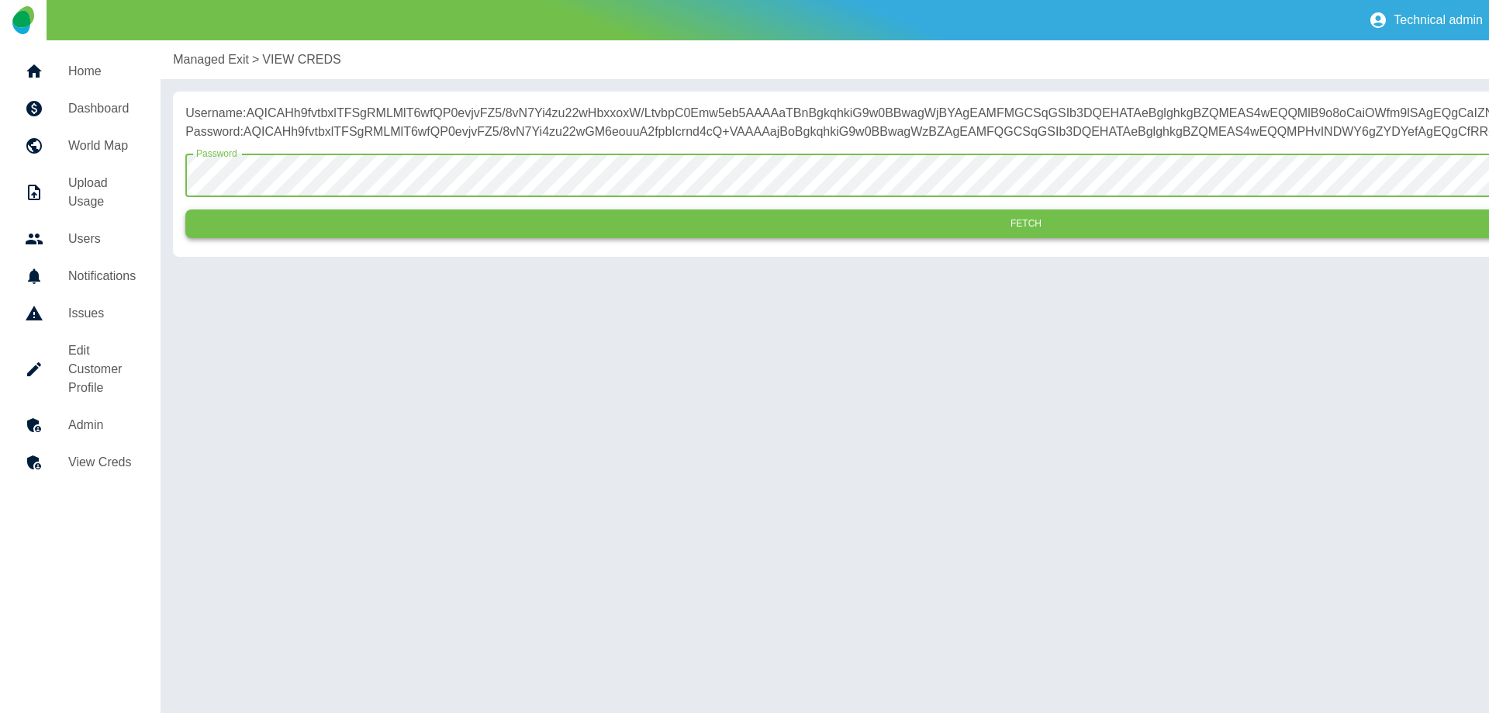
click at [341, 238] on button "Fetch" at bounding box center [1026, 223] width 1682 height 29
click at [425, 238] on button "Fetch" at bounding box center [1026, 223] width 1682 height 29
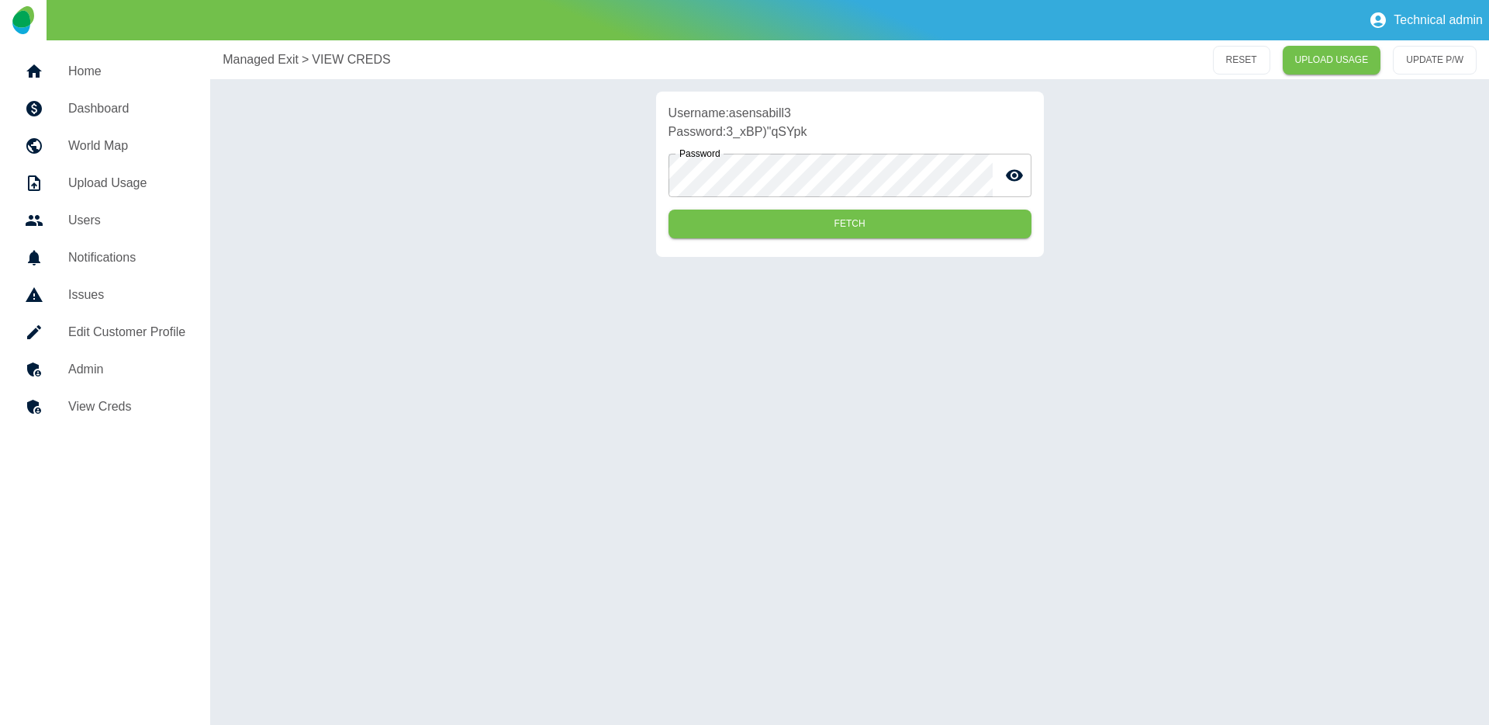
click at [101, 369] on h5 "Admin" at bounding box center [126, 369] width 117 height 19
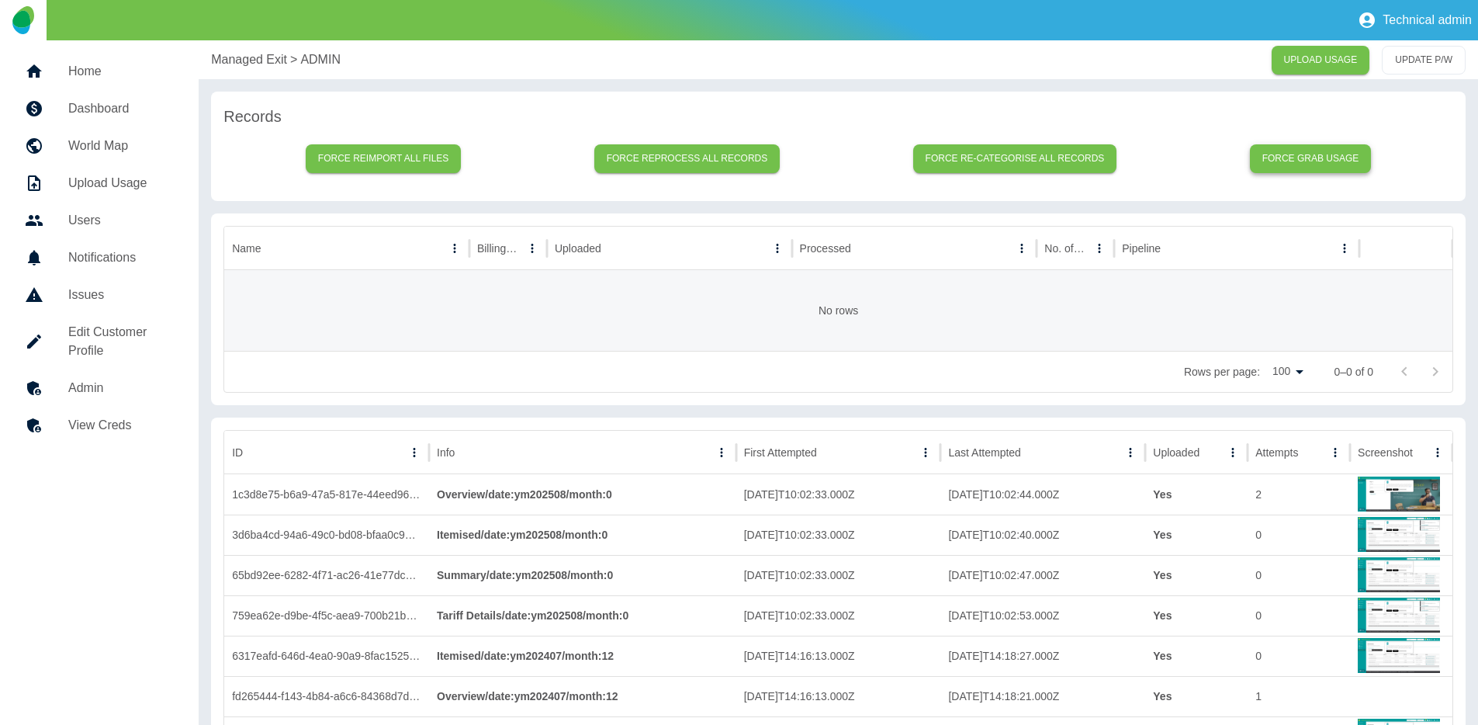
click at [1323, 148] on button "Force grab usage" at bounding box center [1311, 158] width 122 height 29
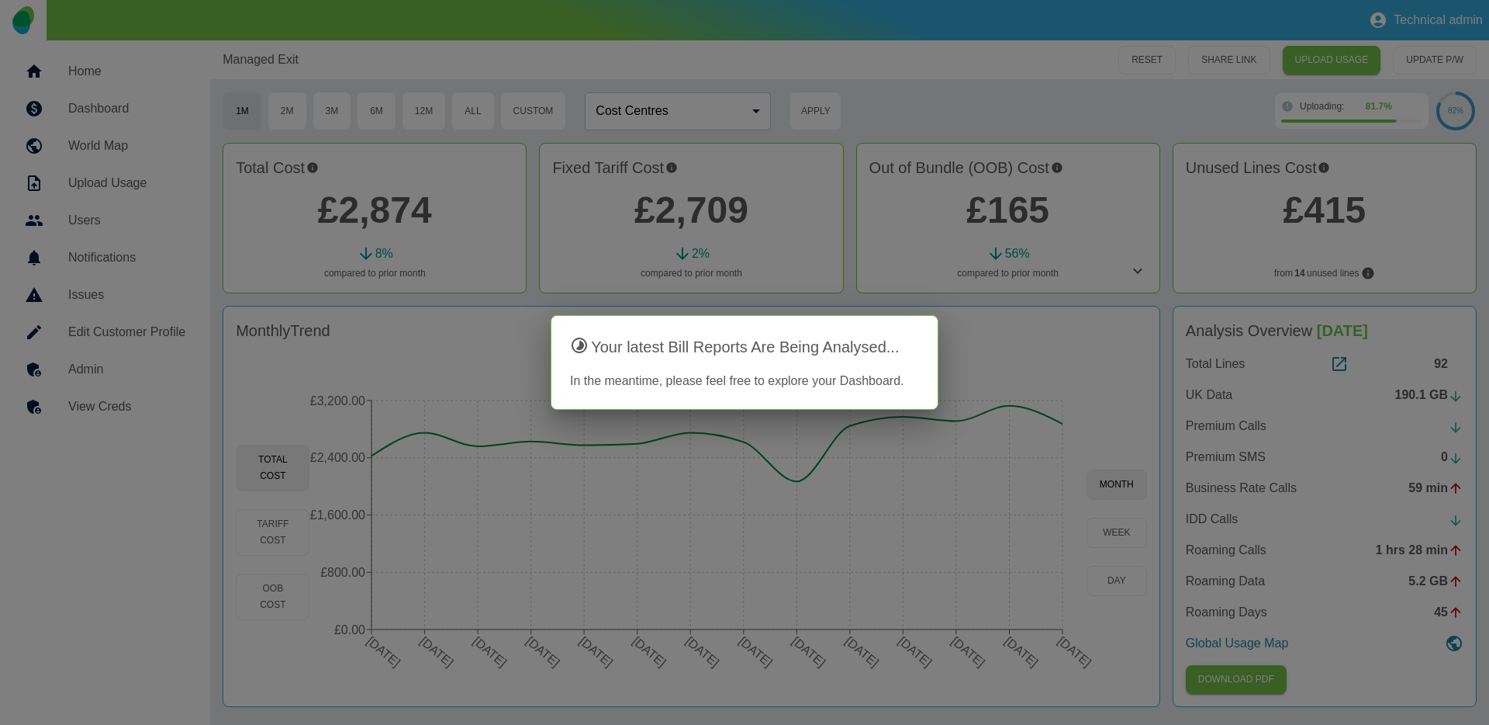
click at [911, 123] on div at bounding box center [744, 362] width 1489 height 725
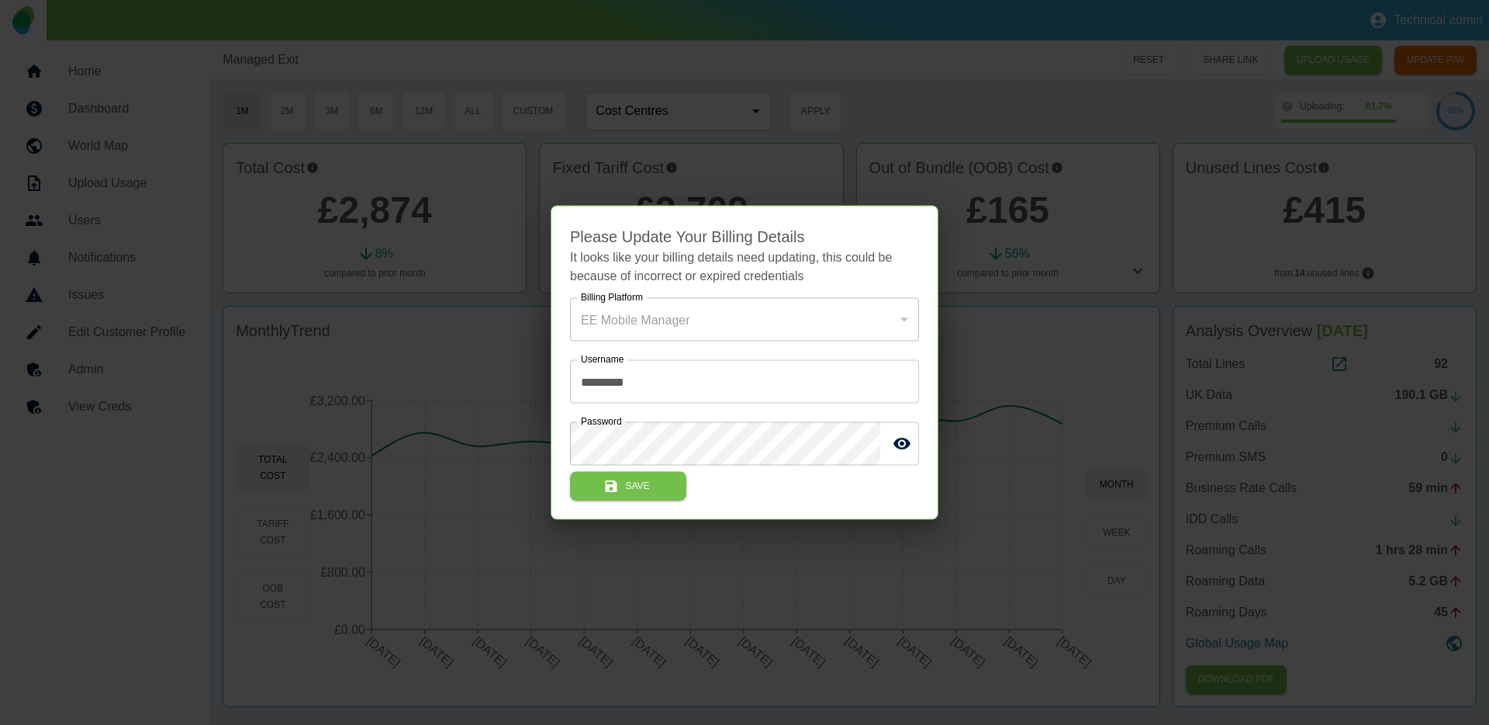
click at [656, 60] on div at bounding box center [744, 362] width 1489 height 725
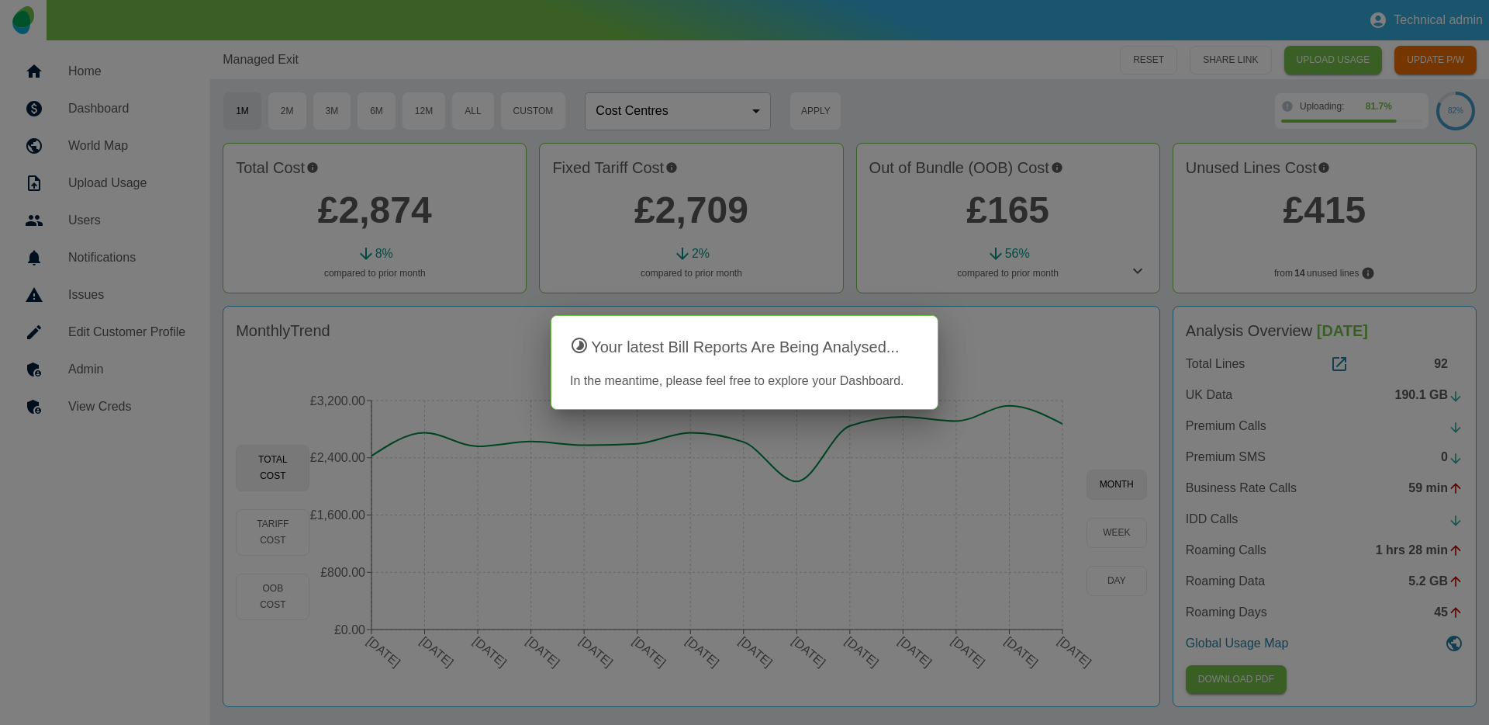
click at [656, 60] on div at bounding box center [744, 362] width 1489 height 725
